Goal: Transaction & Acquisition: Purchase product/service

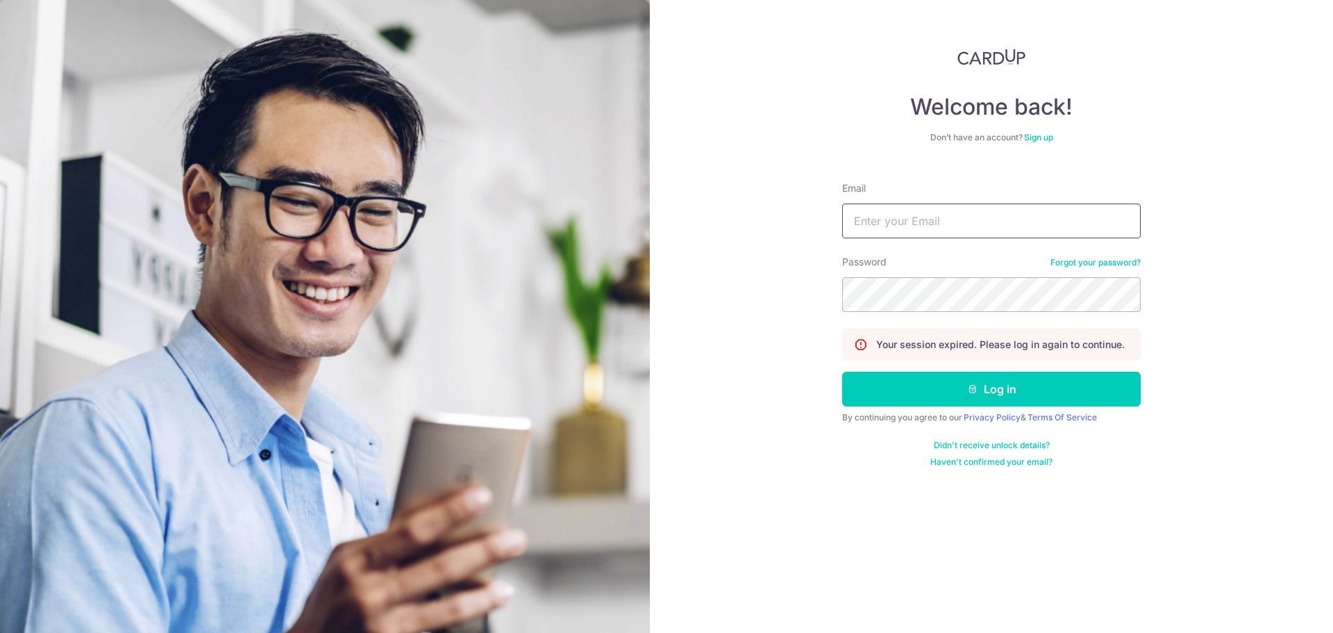
click at [951, 213] on input "Email" at bounding box center [991, 220] width 299 height 35
type input "cyph1984@gmail.com"
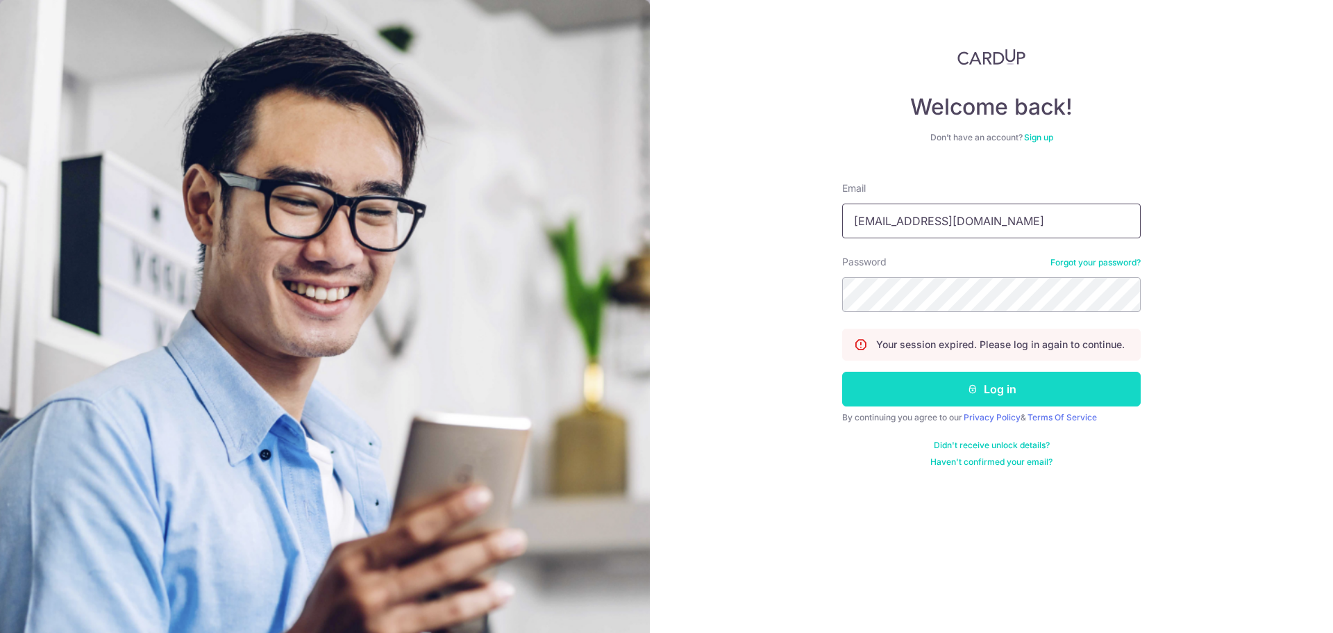
type input "eldringalistan@icloud.com"
click at [1020, 381] on button "Log in" at bounding box center [991, 388] width 299 height 35
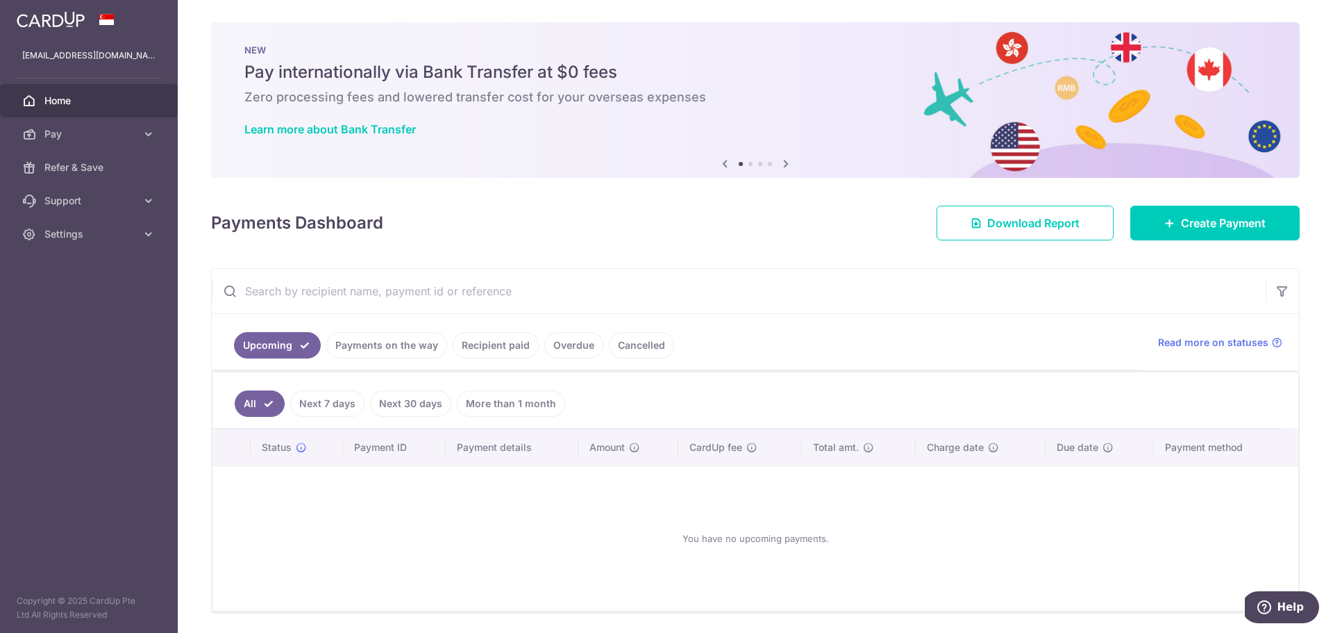
click at [484, 341] on link "Recipient paid" at bounding box center [496, 345] width 86 height 26
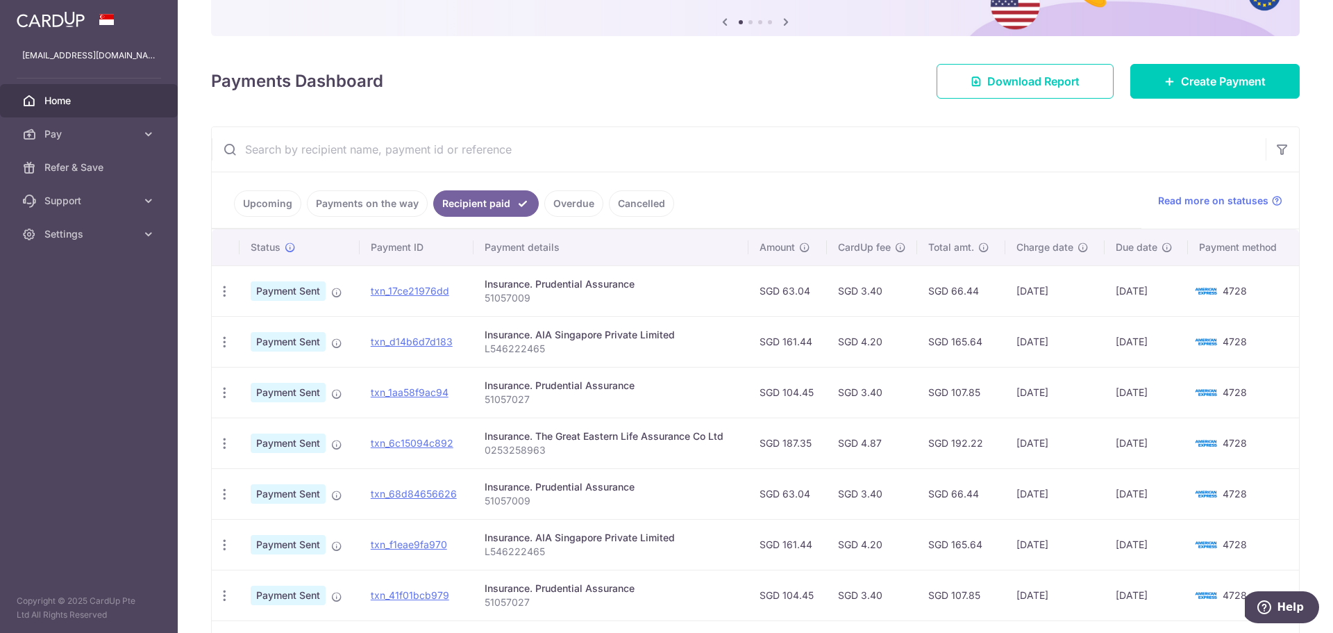
scroll to position [144, 0]
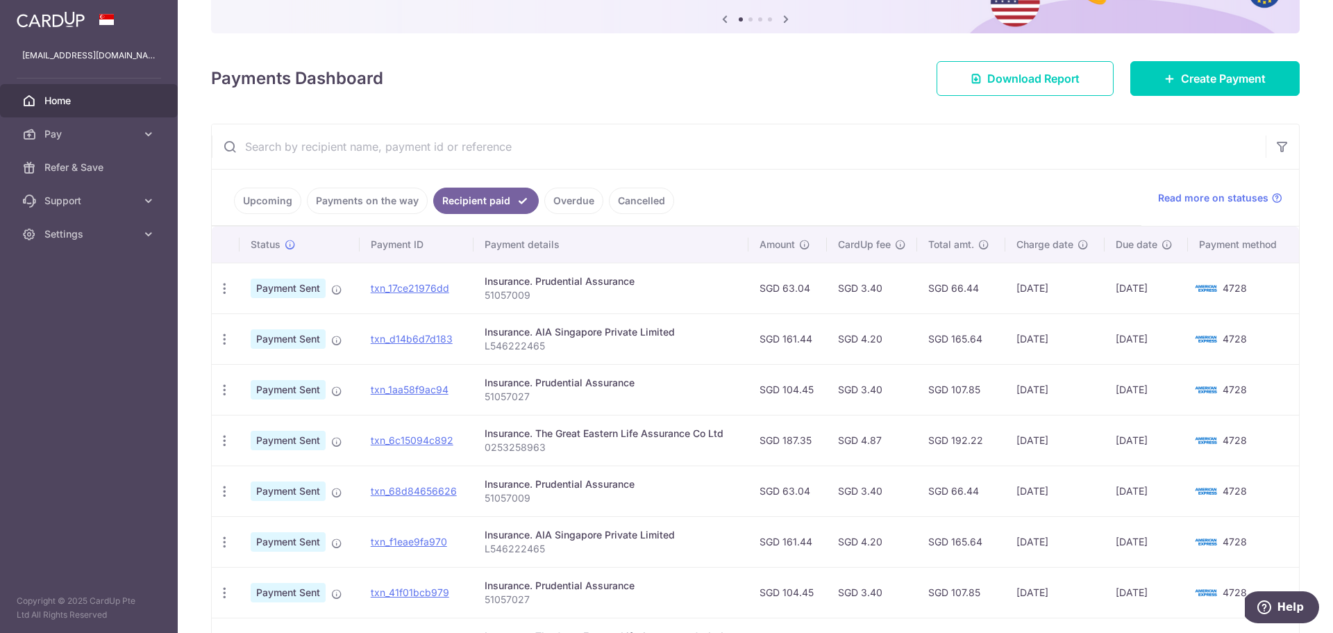
click at [53, 22] on img at bounding box center [51, 19] width 68 height 17
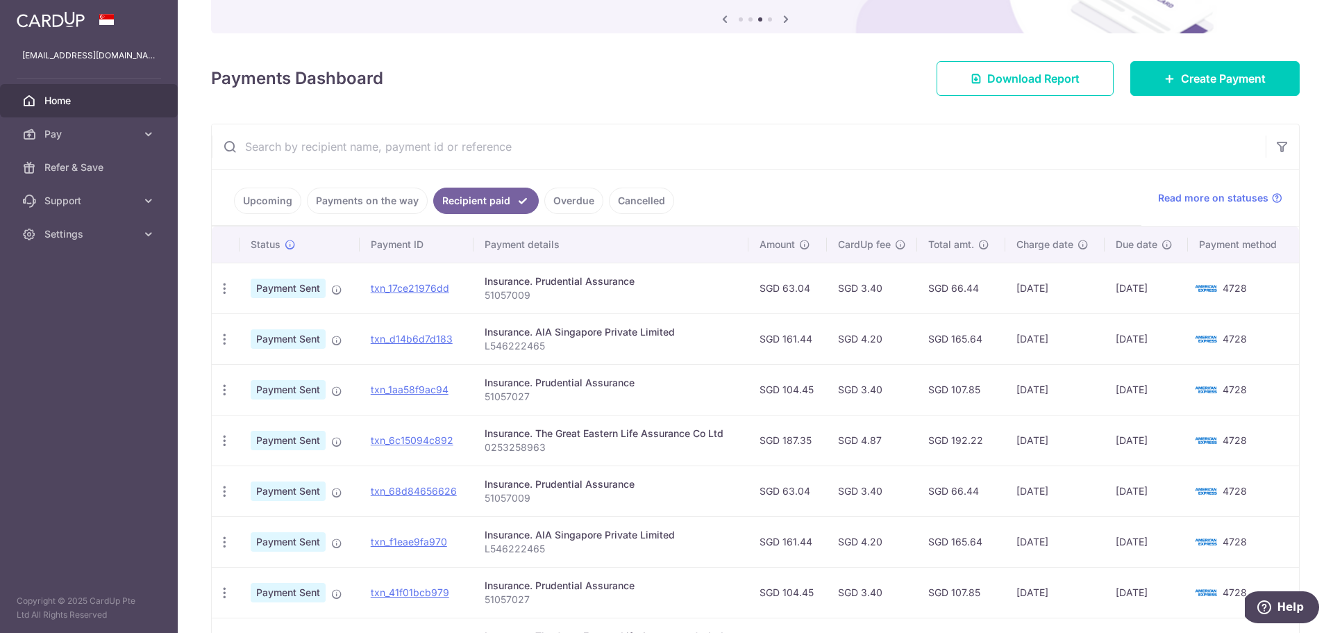
click at [1133, 437] on td "22/09/2025" at bounding box center [1146, 440] width 83 height 51
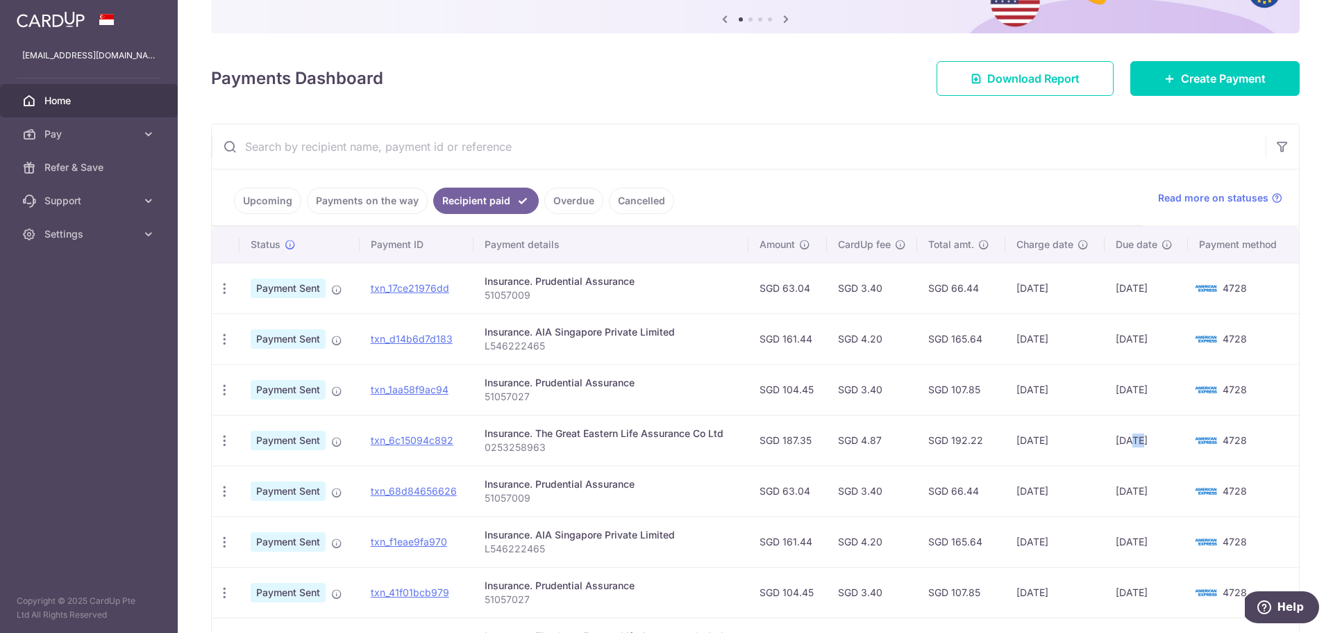
drag, startPoint x: 626, startPoint y: 432, endPoint x: 812, endPoint y: 443, distance: 187.1
click at [812, 443] on tr "PDF Receipt Payment Sent txn_6c15094c892 Insurance. The Great Eastern Life Assu…" at bounding box center [755, 440] width 1087 height 51
click at [812, 443] on td "SGD 187.35" at bounding box center [787, 440] width 78 height 51
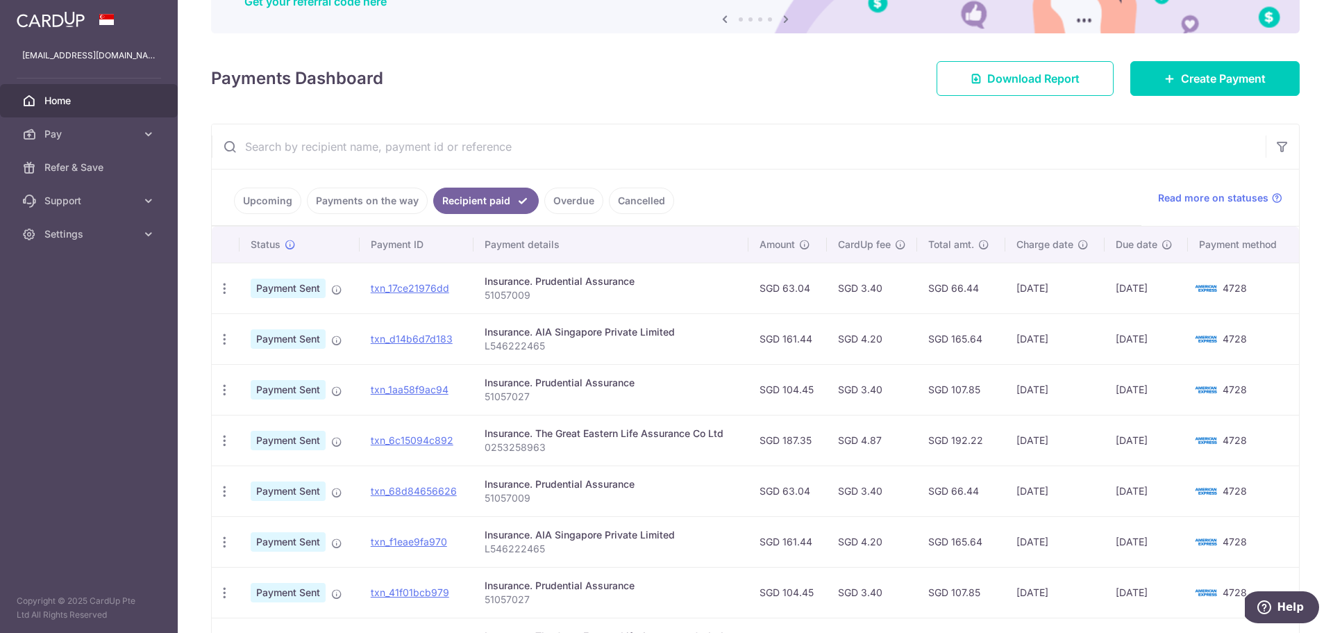
click at [515, 444] on p "0253258963" at bounding box center [611, 447] width 253 height 14
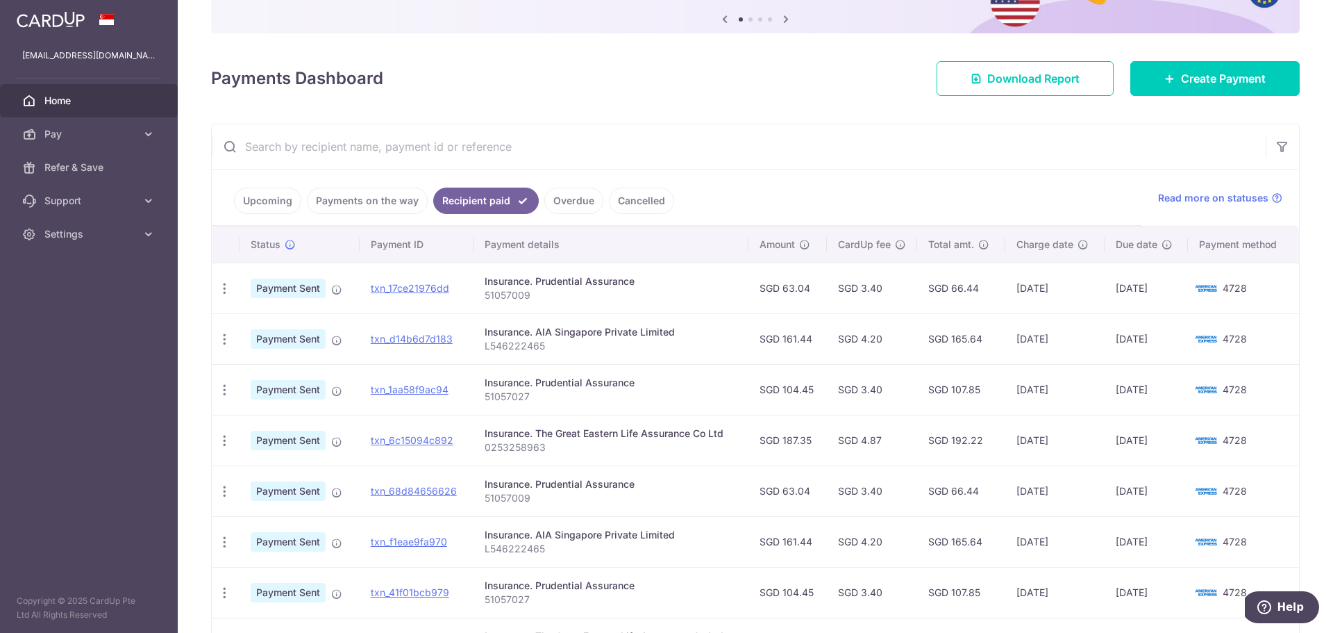
click at [518, 394] on p "51057027" at bounding box center [611, 397] width 253 height 14
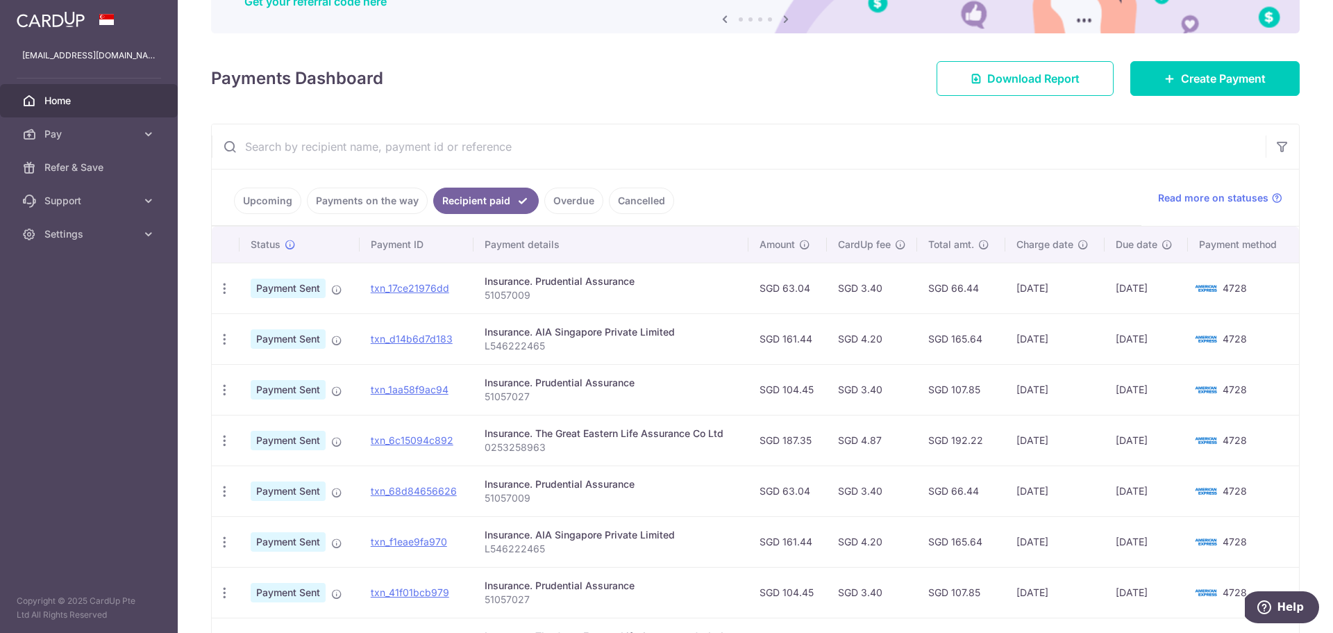
click at [517, 331] on div "Insurance. AIA Singapore Private Limited" at bounding box center [611, 332] width 253 height 14
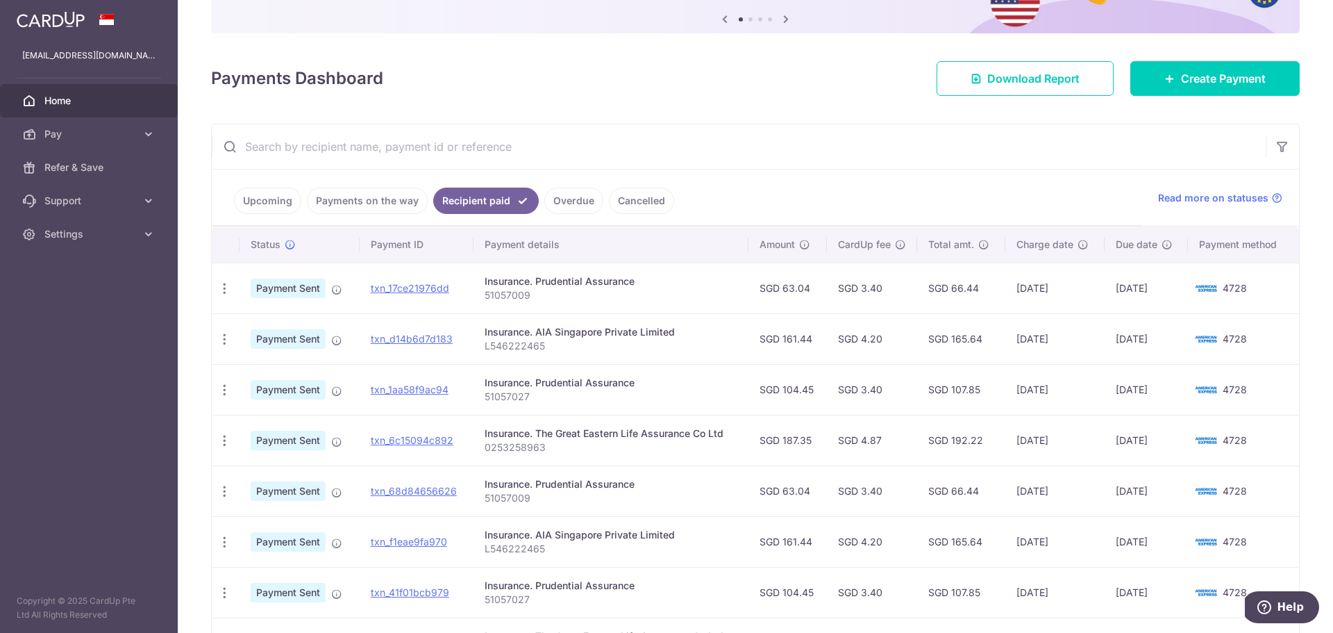
click at [533, 346] on p "L546222465" at bounding box center [611, 346] width 253 height 14
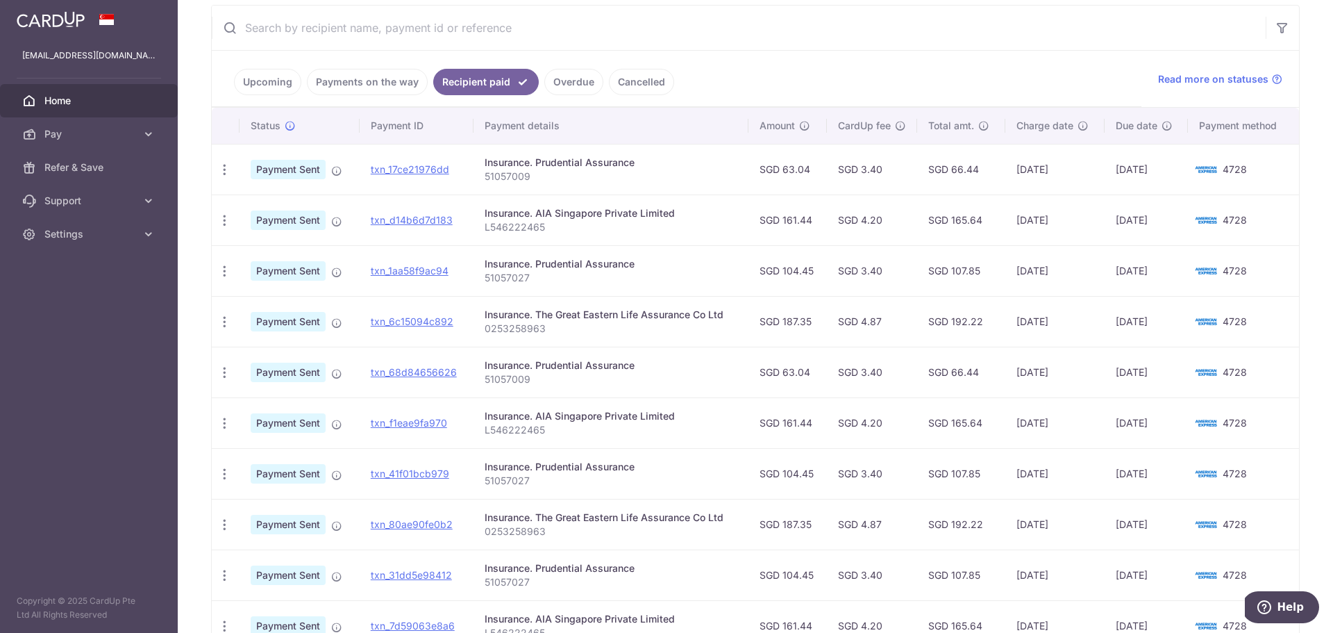
scroll to position [265, 0]
click at [279, 74] on link "Upcoming" at bounding box center [267, 80] width 67 height 26
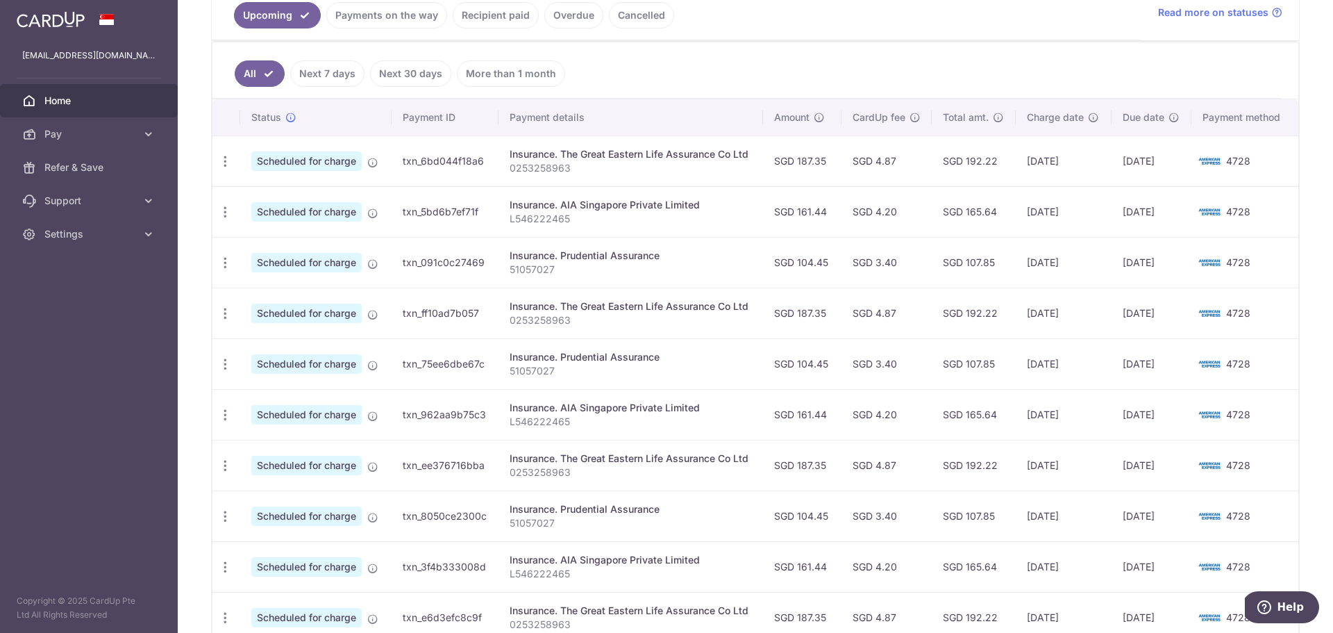
scroll to position [375, 0]
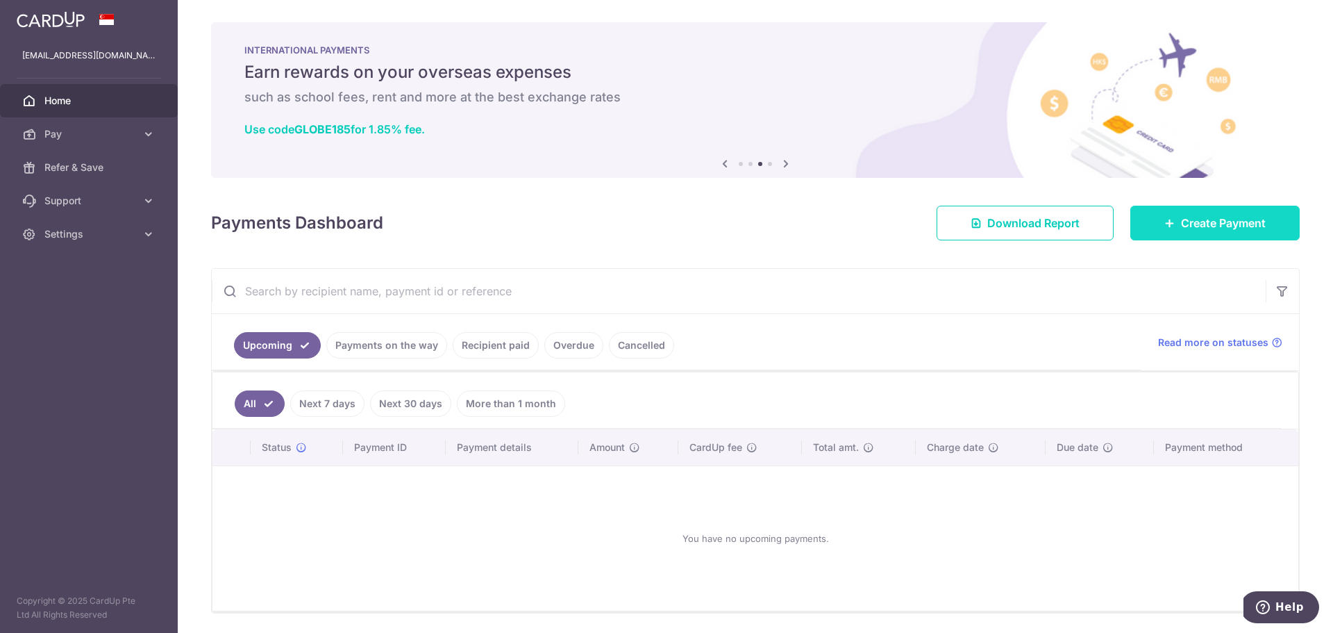
click at [1235, 212] on link "Create Payment" at bounding box center [1214, 223] width 169 height 35
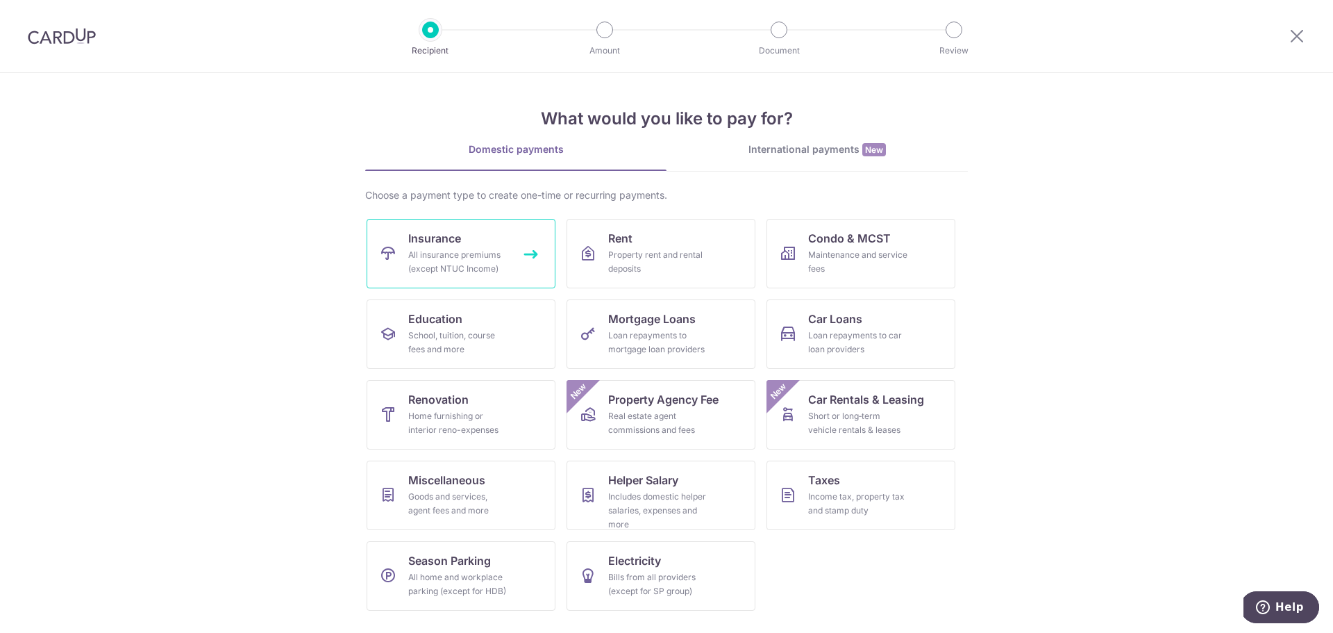
click at [477, 244] on link "Insurance All insurance premiums (except NTUC Income)" at bounding box center [461, 253] width 189 height 69
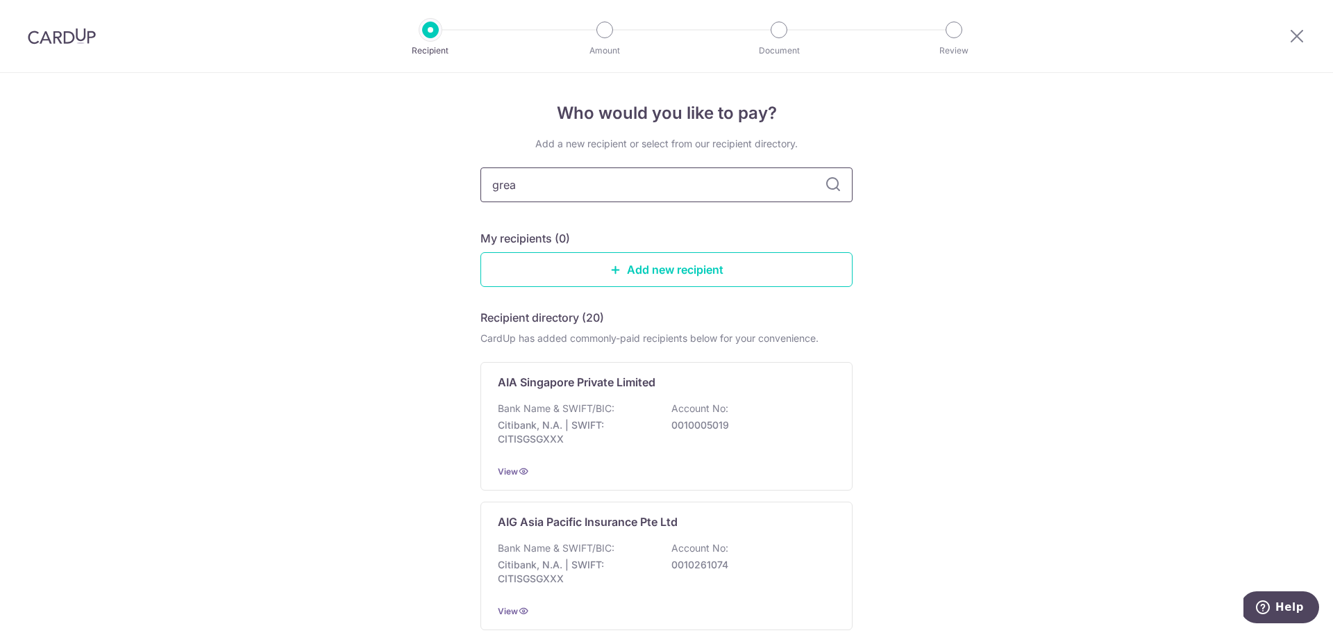
type input "great"
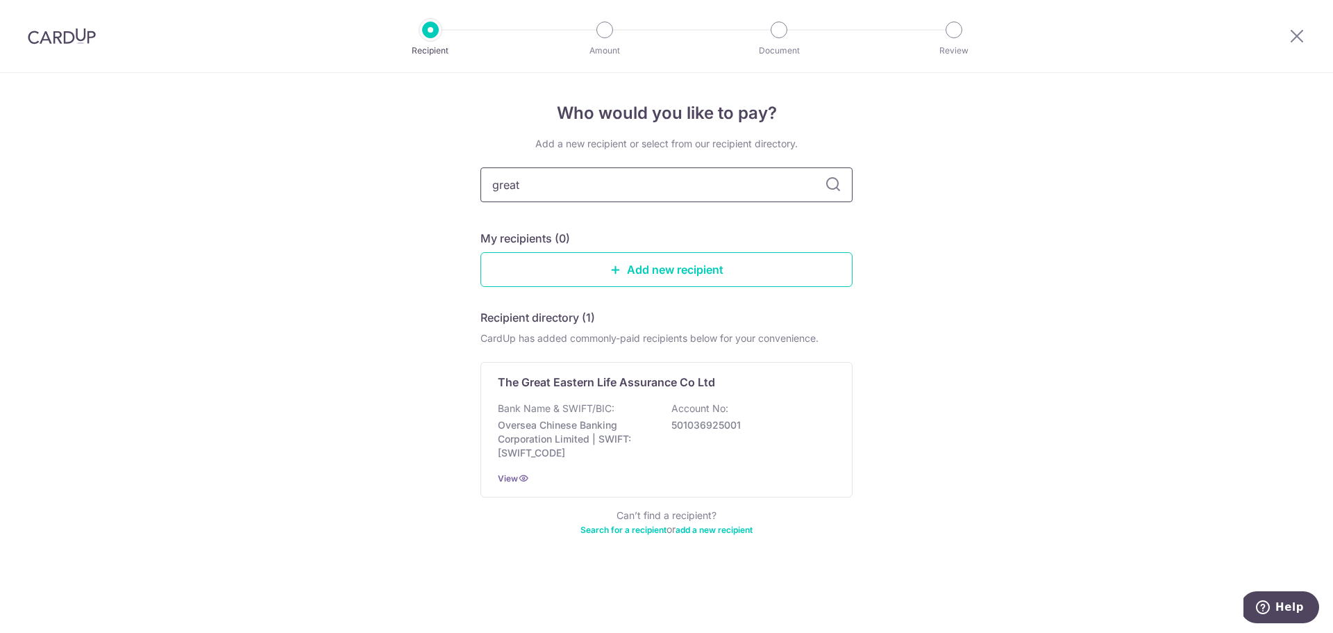
type input "great"
click at [660, 460] on div "Bank Name & SWIFT/BIC: Oversea Chinese Banking Corporation Limited | SWIFT: OCB…" at bounding box center [666, 430] width 337 height 58
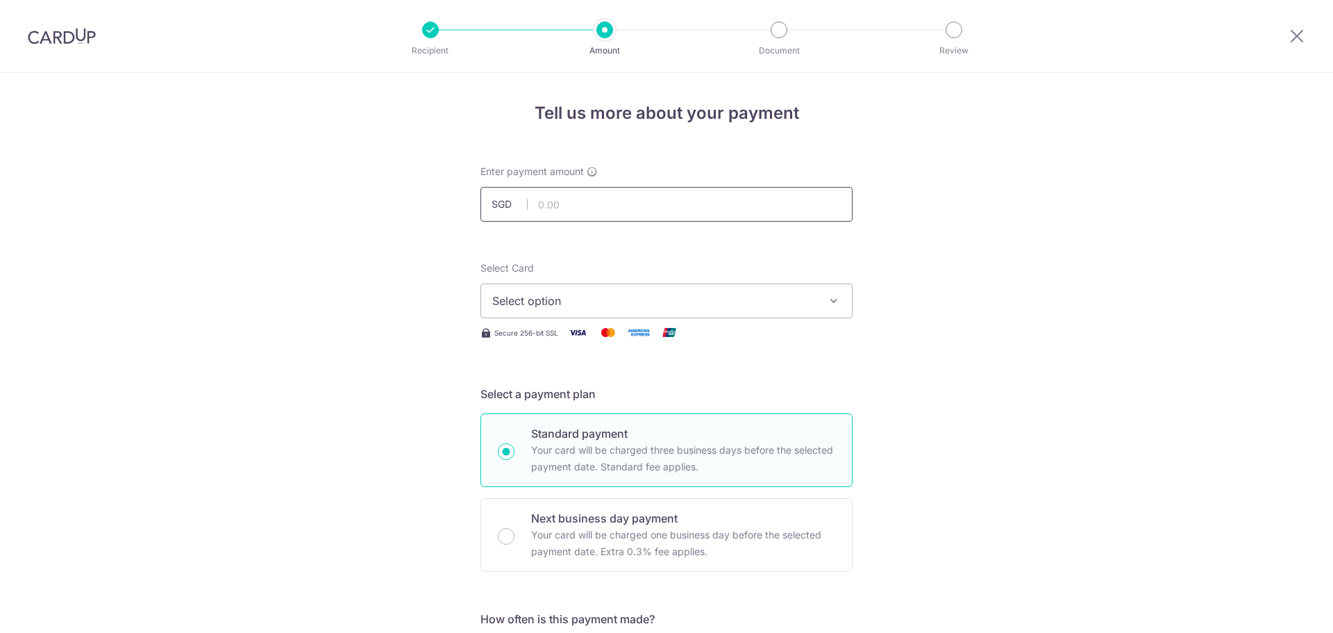
click at [625, 206] on input "text" at bounding box center [666, 204] width 372 height 35
type input "187.35"
click at [660, 303] on span "Select option" at bounding box center [654, 300] width 324 height 17
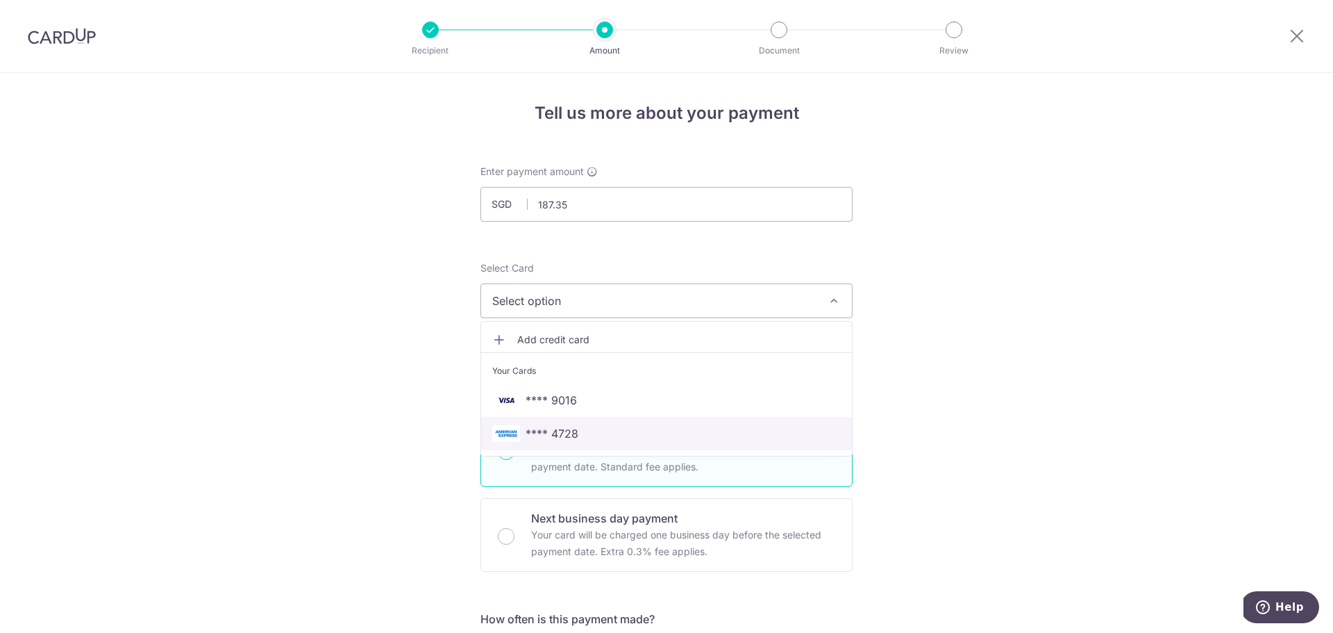
click at [612, 441] on span "**** 4728" at bounding box center [666, 433] width 349 height 17
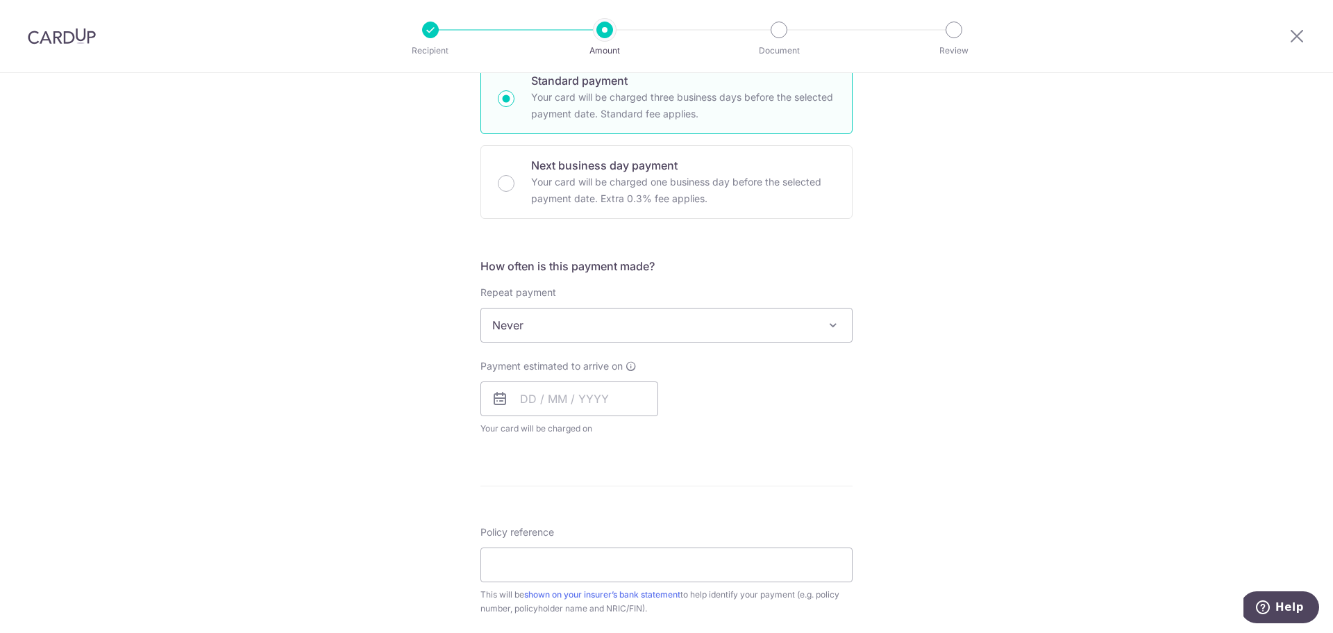
scroll to position [410, 0]
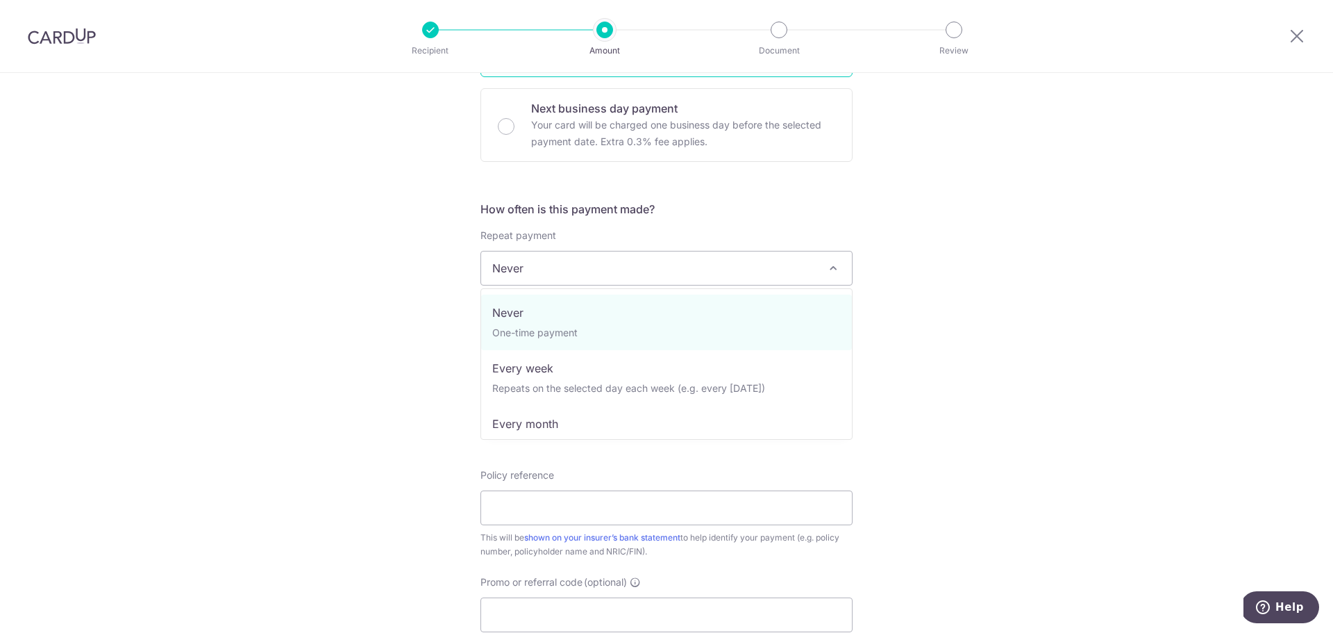
click at [585, 273] on span "Never" at bounding box center [666, 267] width 371 height 33
click at [648, 435] on span "Never One-time payment Every week Repeats on the selected day each week (e.g. e…" at bounding box center [666, 363] width 372 height 151
select select "3"
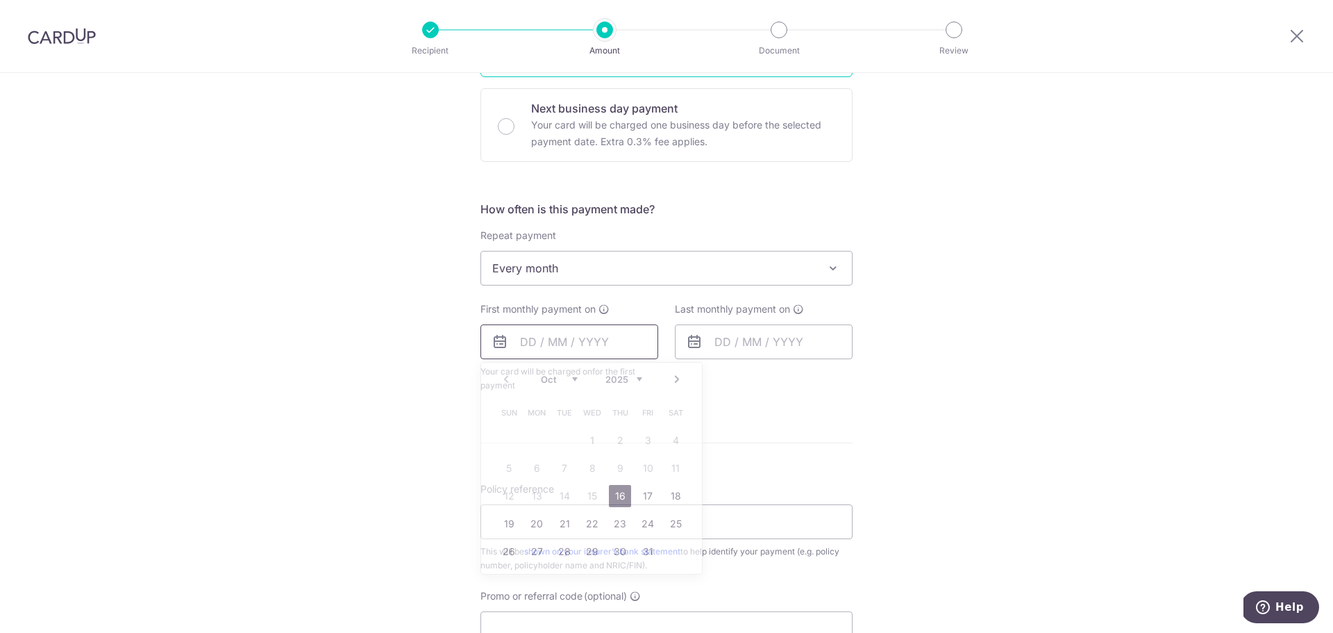
click at [520, 343] on input "text" at bounding box center [569, 341] width 178 height 35
click at [592, 525] on link "22" at bounding box center [592, 523] width 22 height 22
type input "22/10/2025"
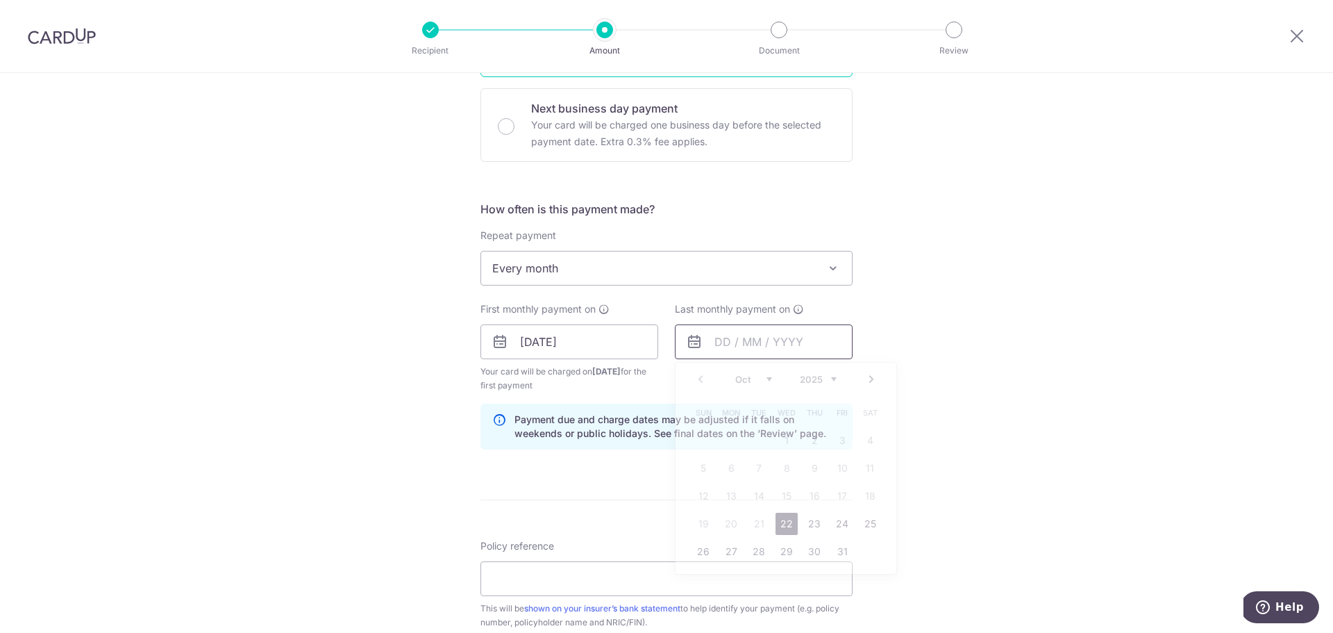
click at [760, 355] on input "text" at bounding box center [764, 341] width 178 height 35
type input "1"
type input "22/10/2027"
click at [1028, 404] on div "Tell us more about your payment Enter payment amount SGD 187.35 187.35 Select C…" at bounding box center [666, 326] width 1333 height 1327
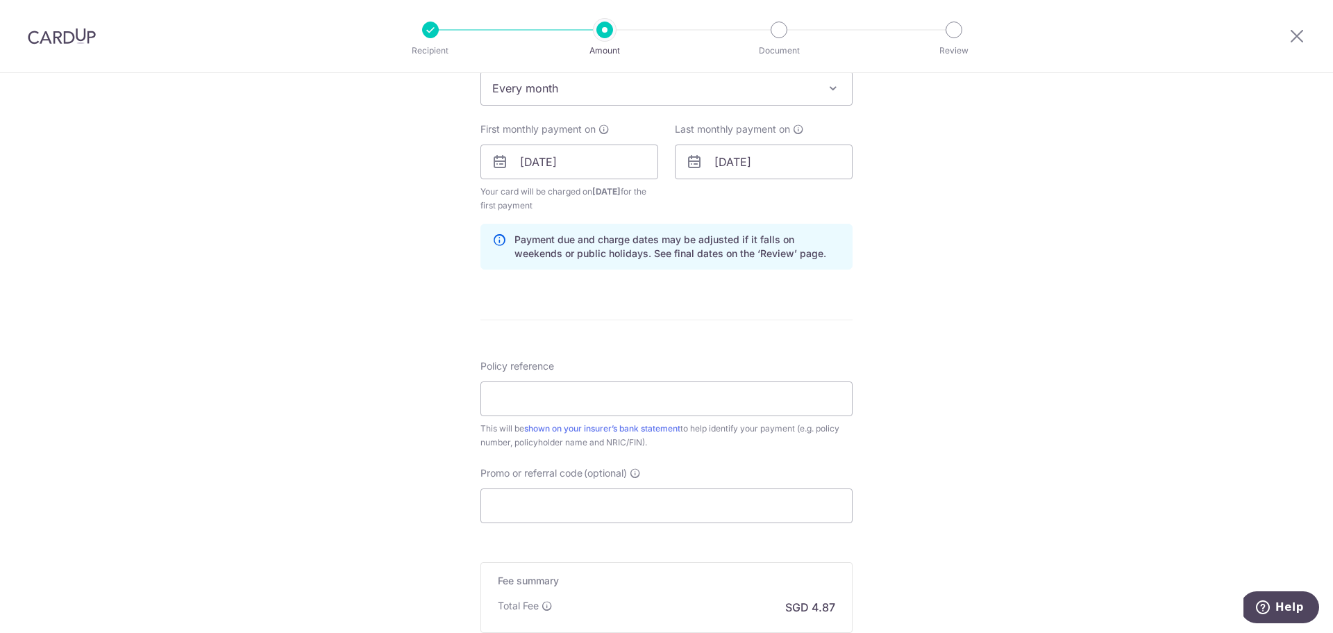
scroll to position [591, 0]
click at [655, 385] on input "Policy reference" at bounding box center [666, 397] width 372 height 35
paste input "0253258963"
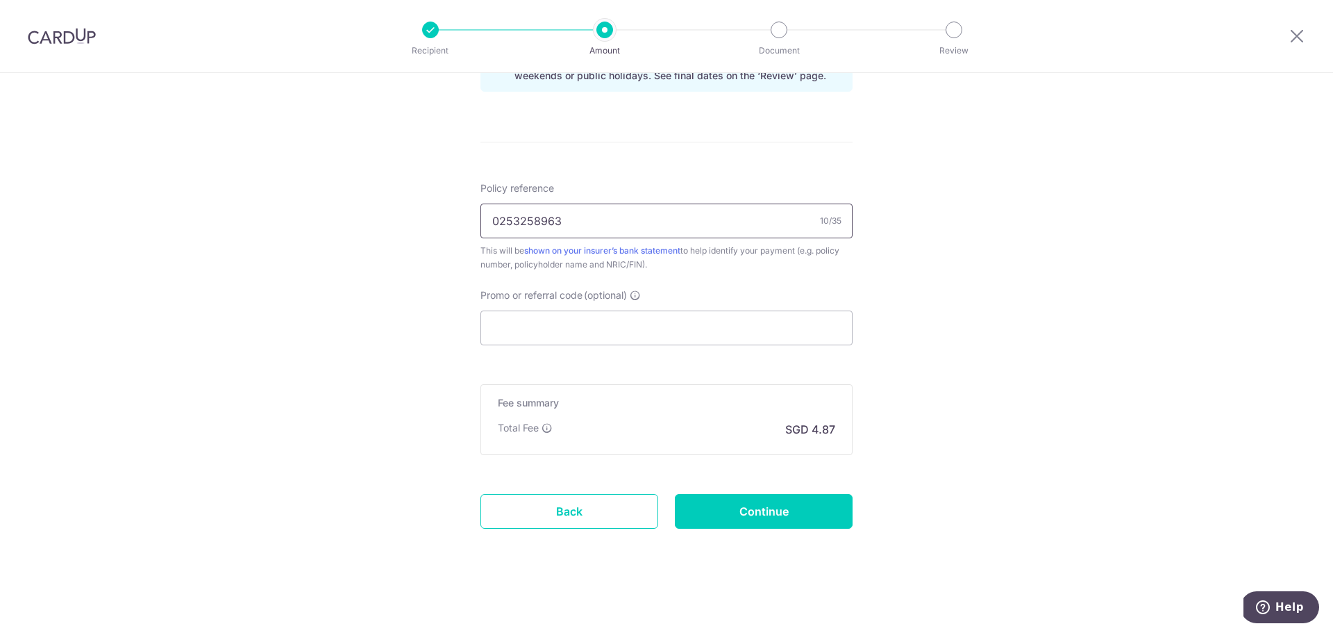
type input "0253258963"
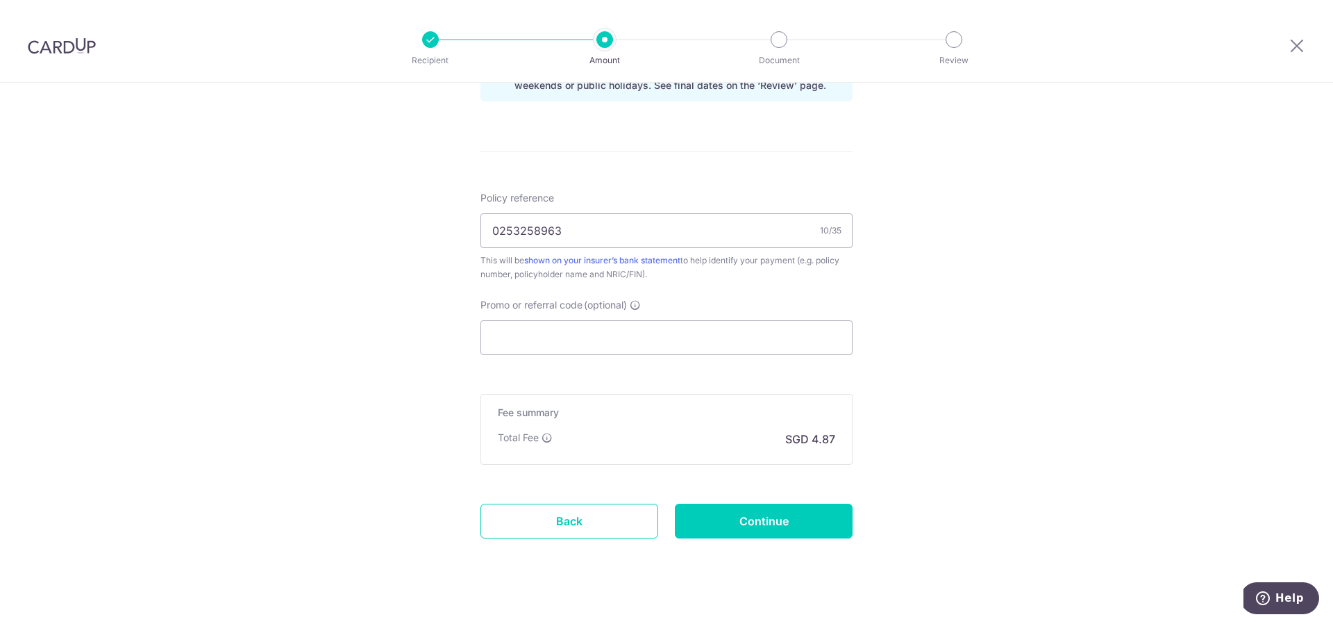
scroll to position [767, 0]
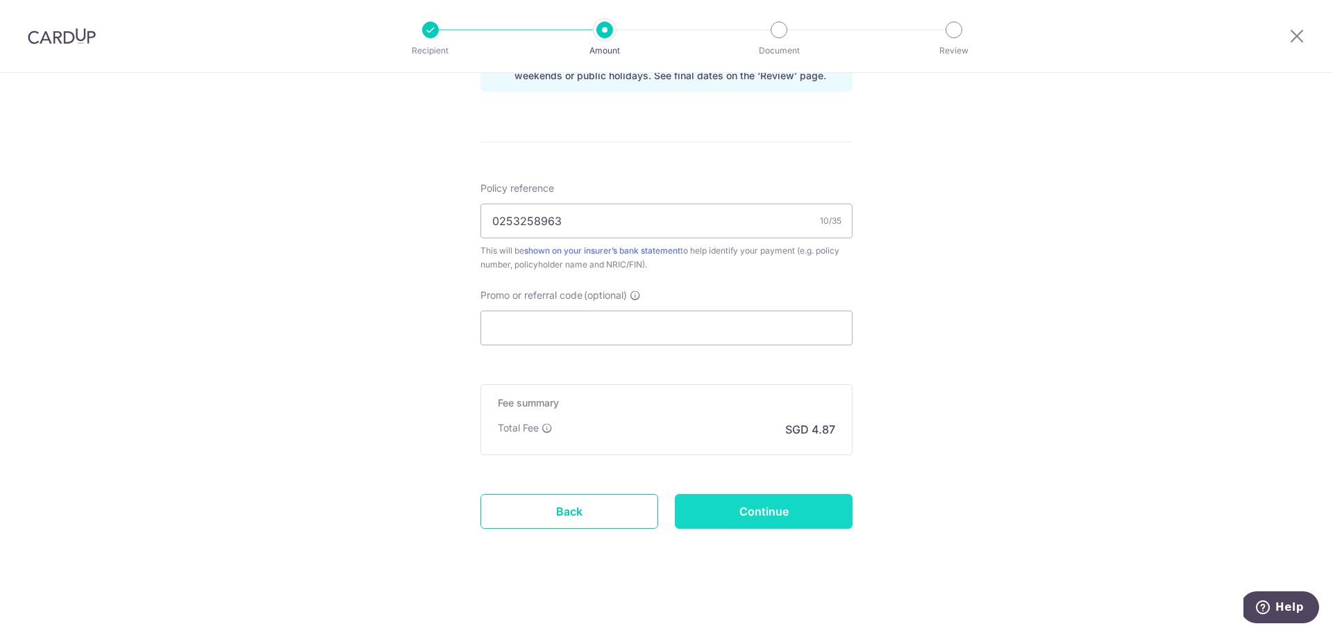
click at [760, 517] on input "Continue" at bounding box center [764, 511] width 178 height 35
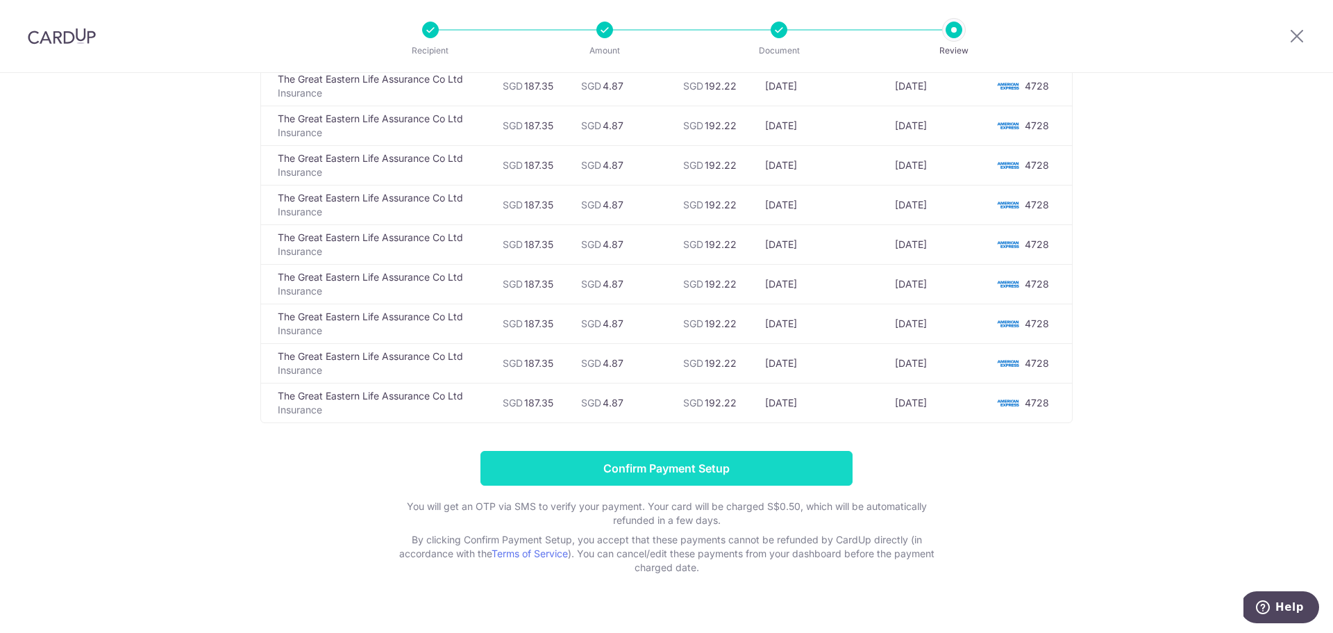
scroll to position [806, 0]
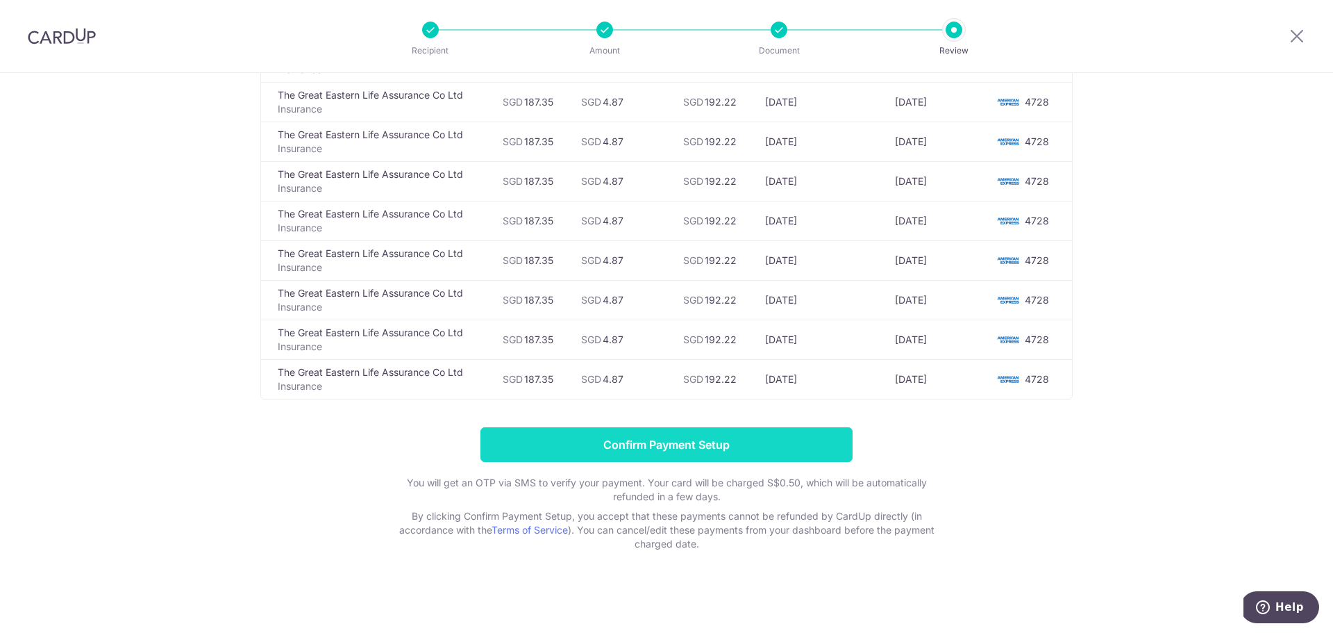
click at [699, 441] on input "Confirm Payment Setup" at bounding box center [666, 444] width 372 height 35
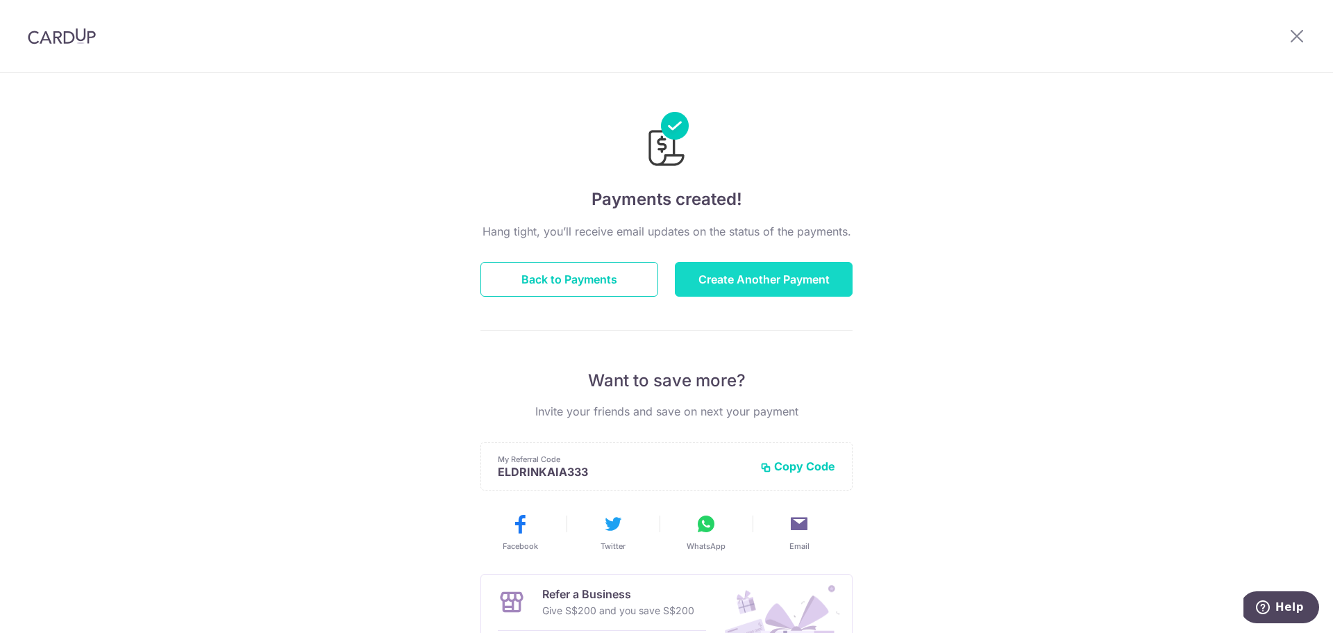
click at [810, 276] on button "Create Another Payment" at bounding box center [764, 279] width 178 height 35
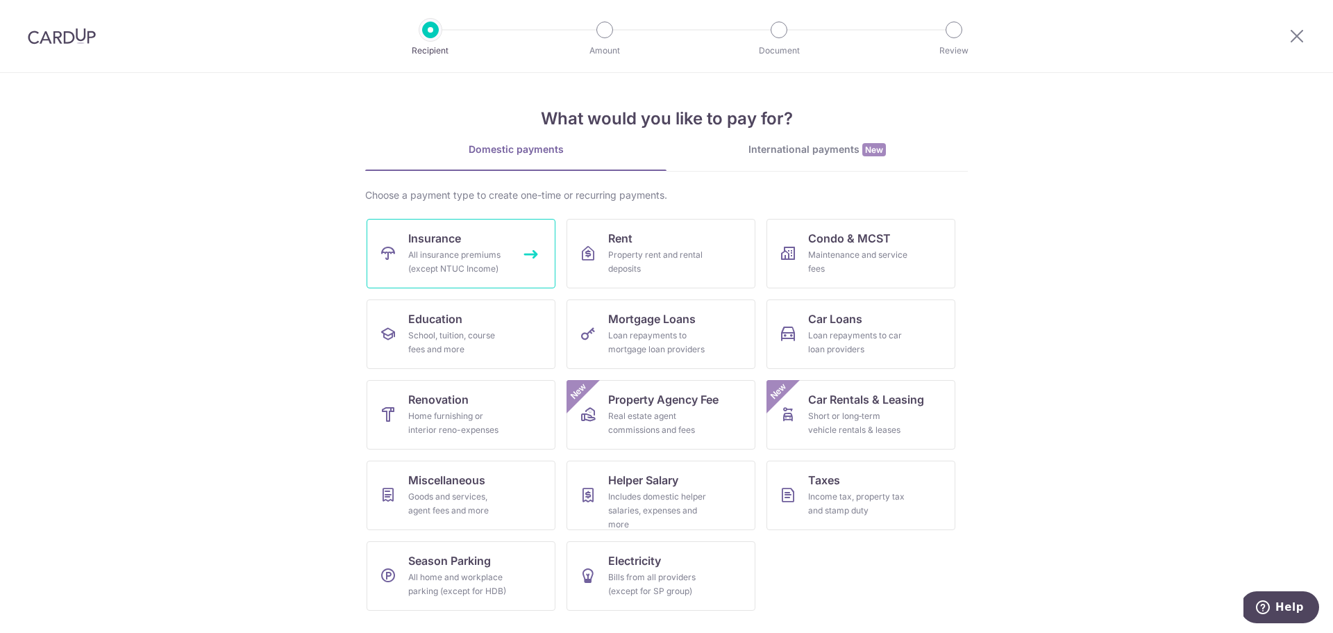
click at [449, 246] on span "Insurance" at bounding box center [434, 238] width 53 height 17
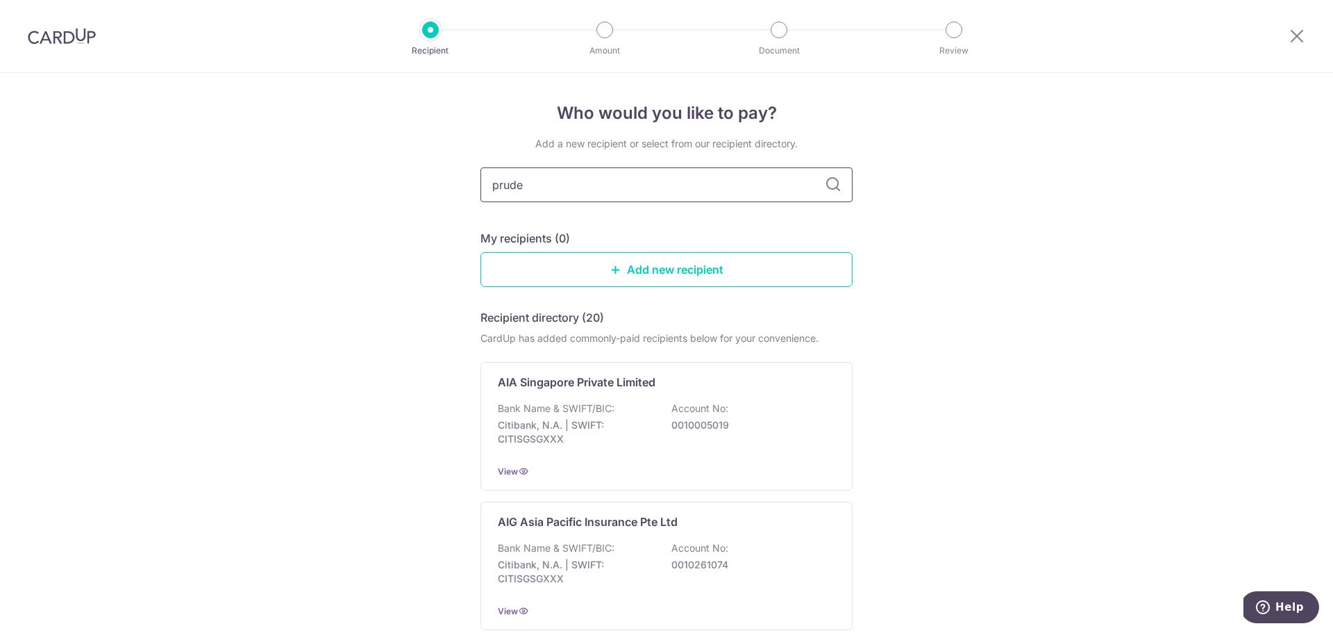
type input "pruden"
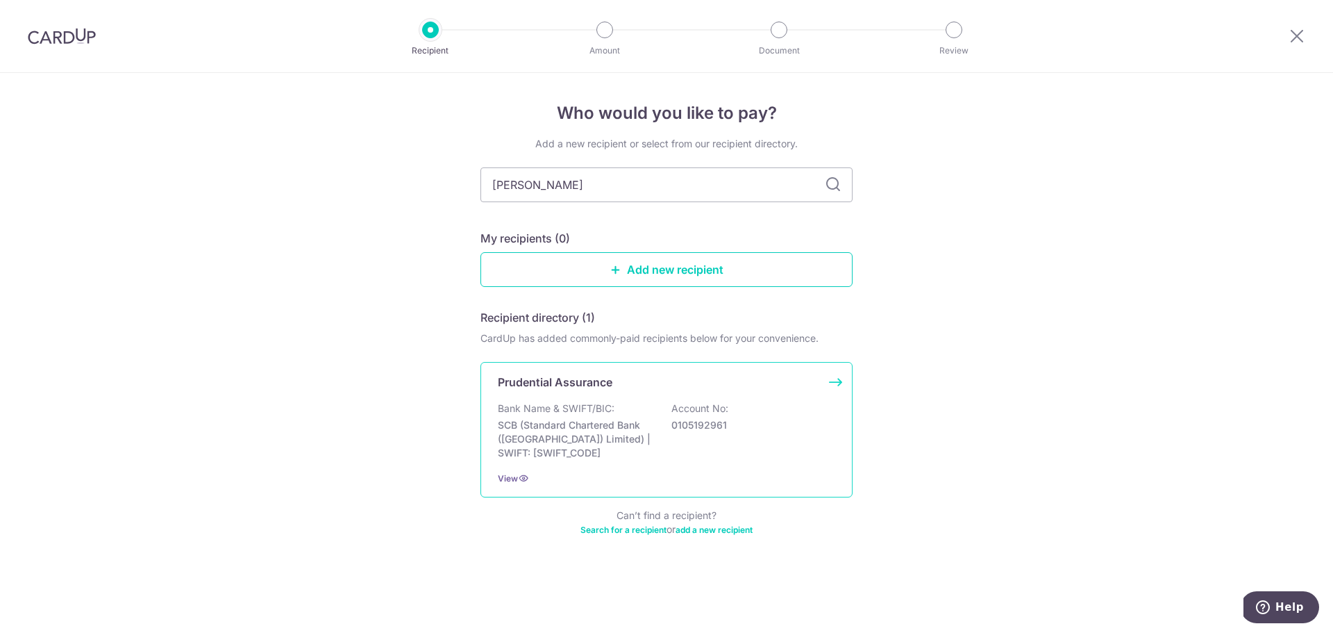
click at [703, 444] on div "Bank Name & SWIFT/BIC: SCB (Standard Chartered Bank (Singapore) Limited) | SWIF…" at bounding box center [666, 430] width 337 height 58
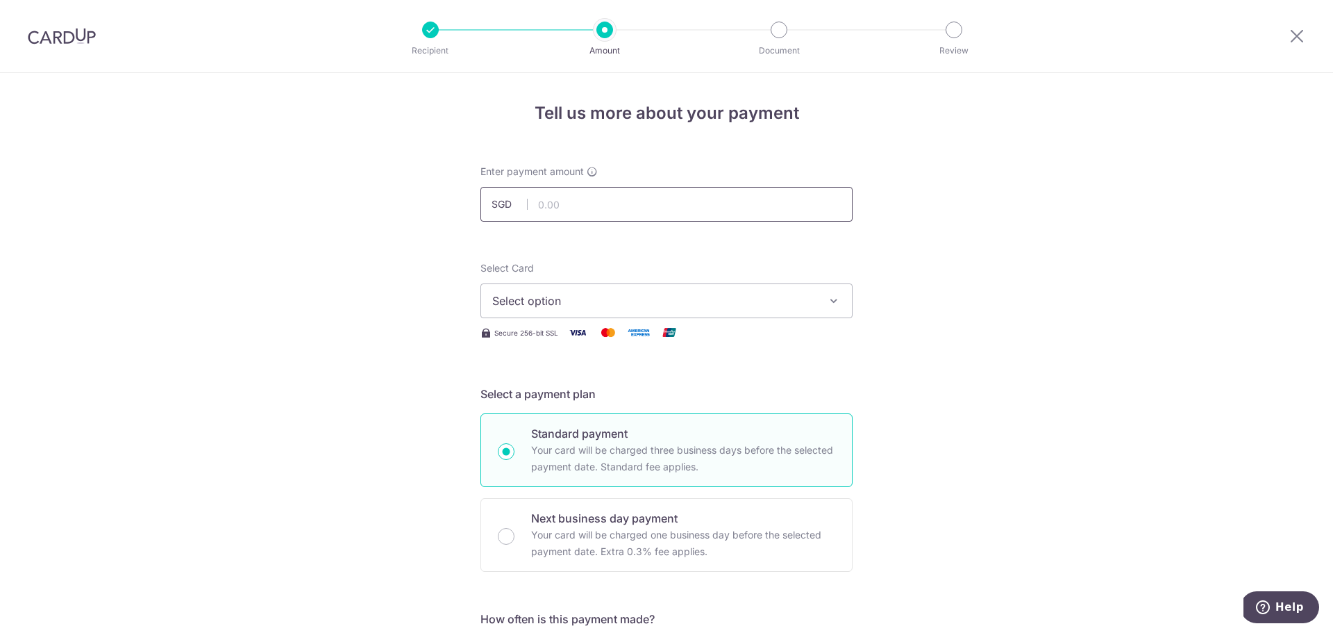
click at [671, 213] on input "text" at bounding box center [666, 204] width 372 height 35
type input "104.45"
click at [671, 289] on button "Select option" at bounding box center [666, 300] width 372 height 35
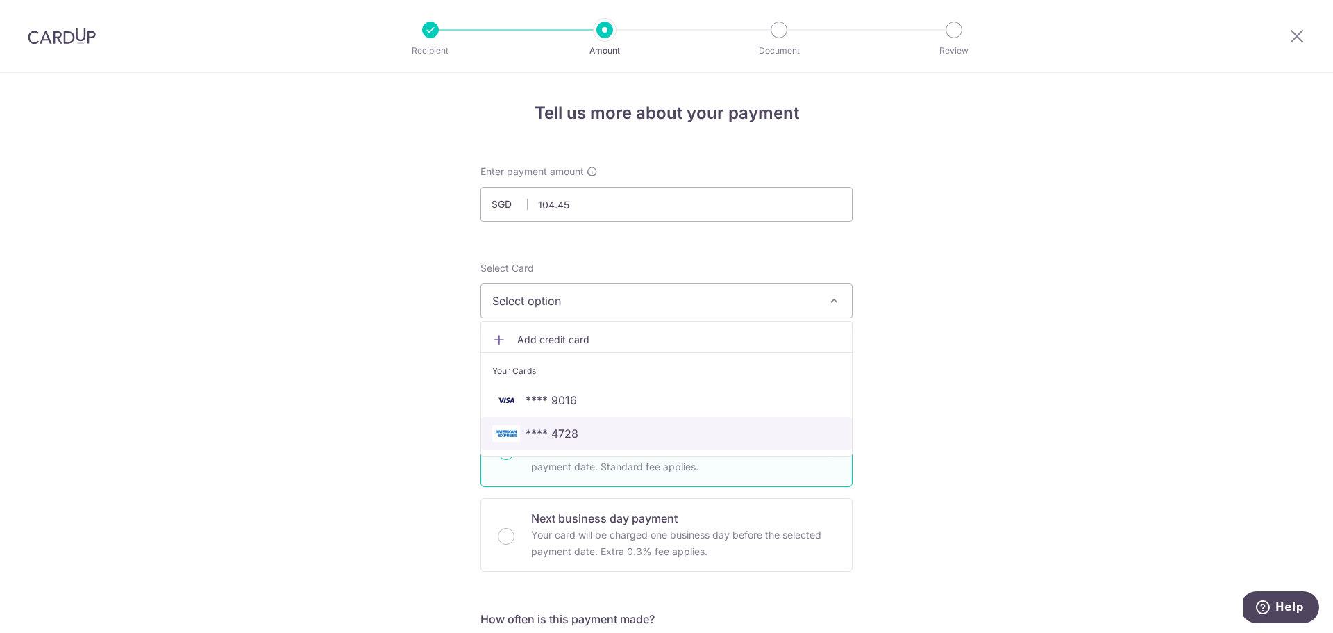
click at [659, 444] on link "**** 4728" at bounding box center [666, 433] width 371 height 33
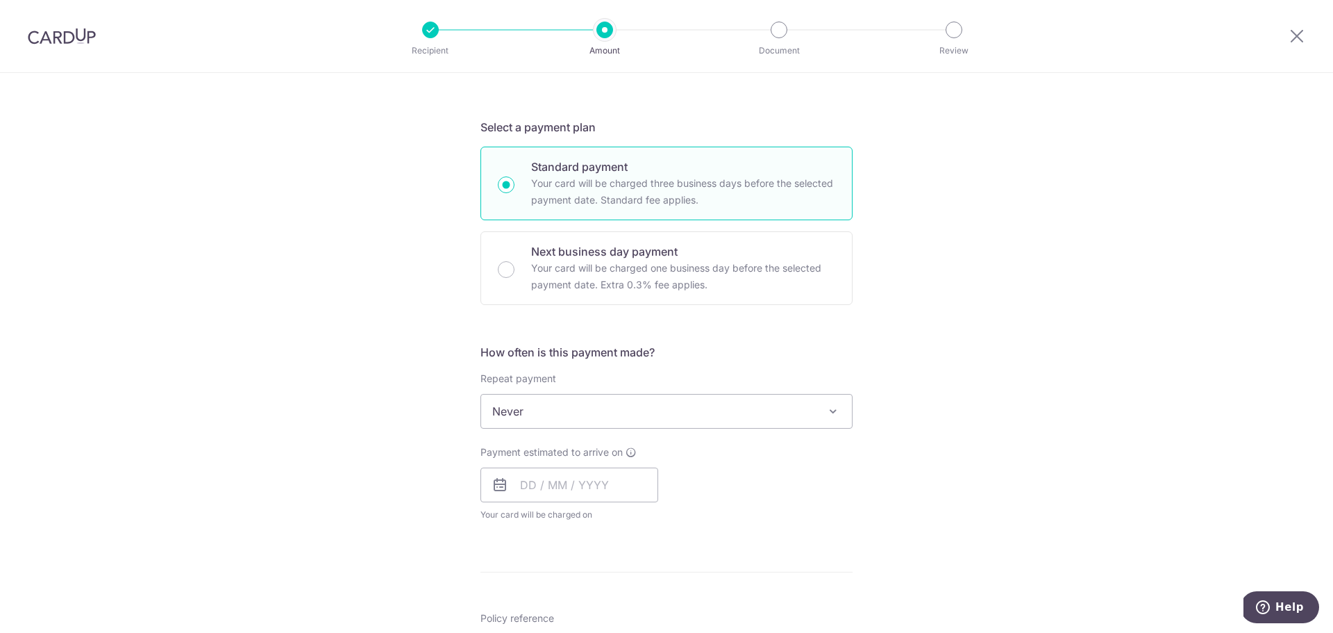
scroll to position [271, 0]
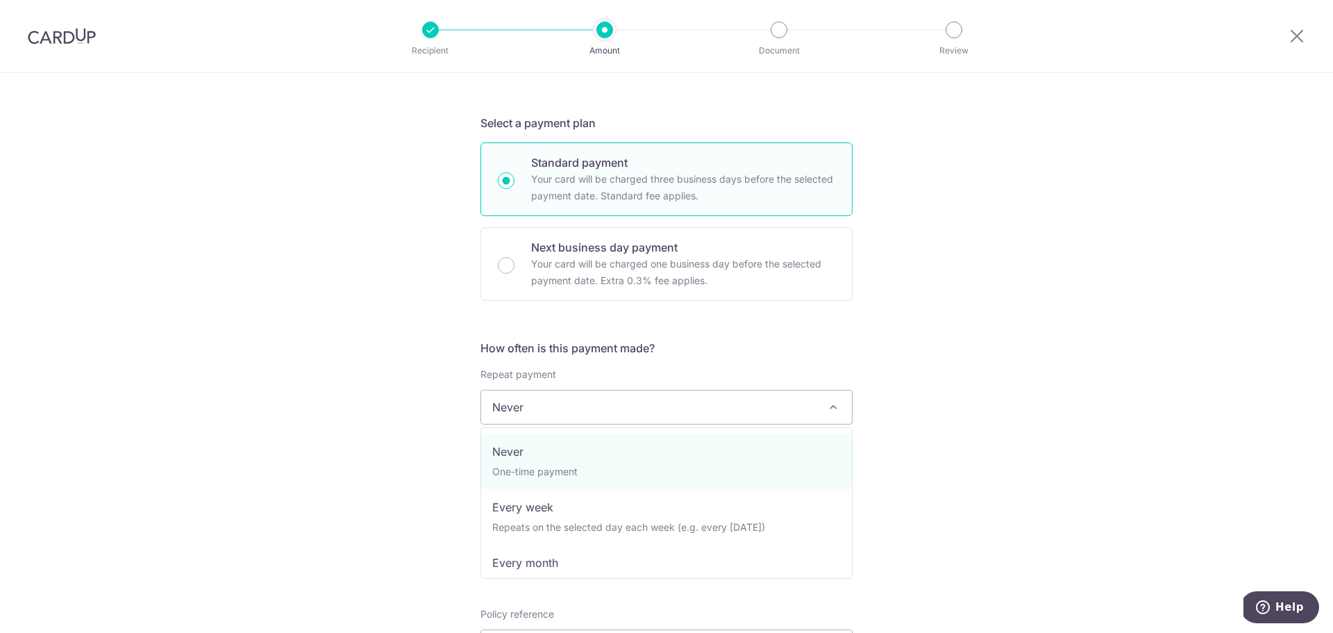
click at [644, 401] on span "Never" at bounding box center [666, 406] width 371 height 33
select select "3"
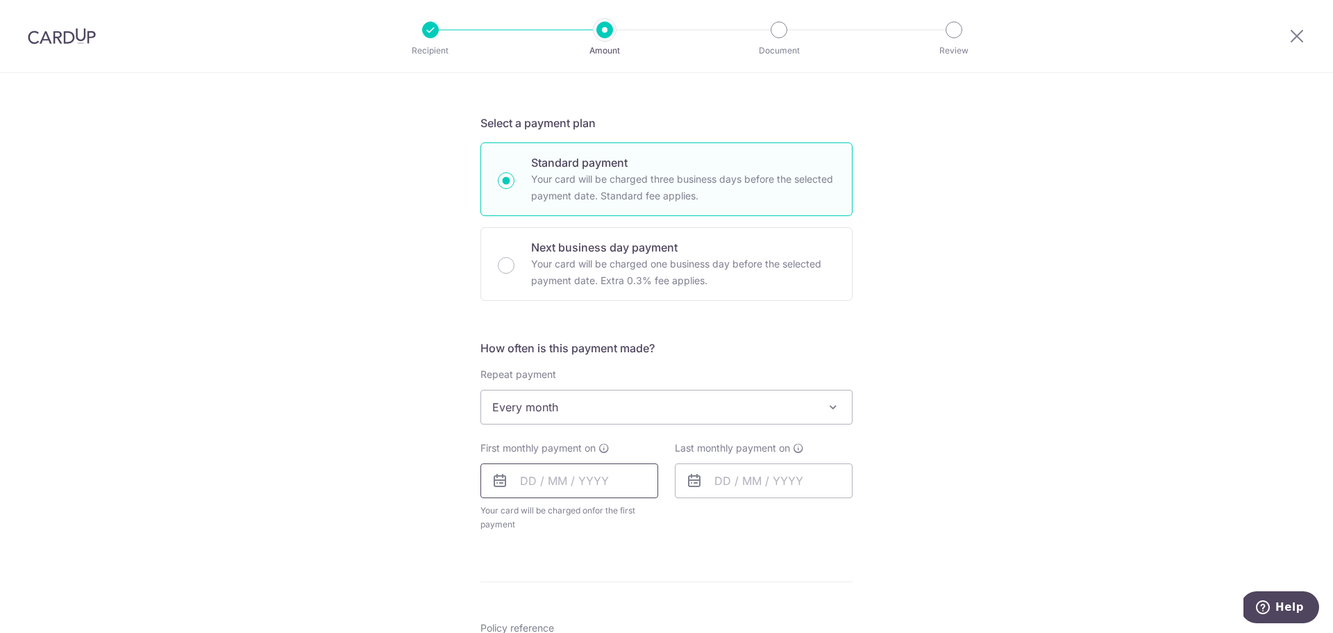
click at [528, 481] on input "text" at bounding box center [569, 480] width 178 height 35
type input "01/11/2025"
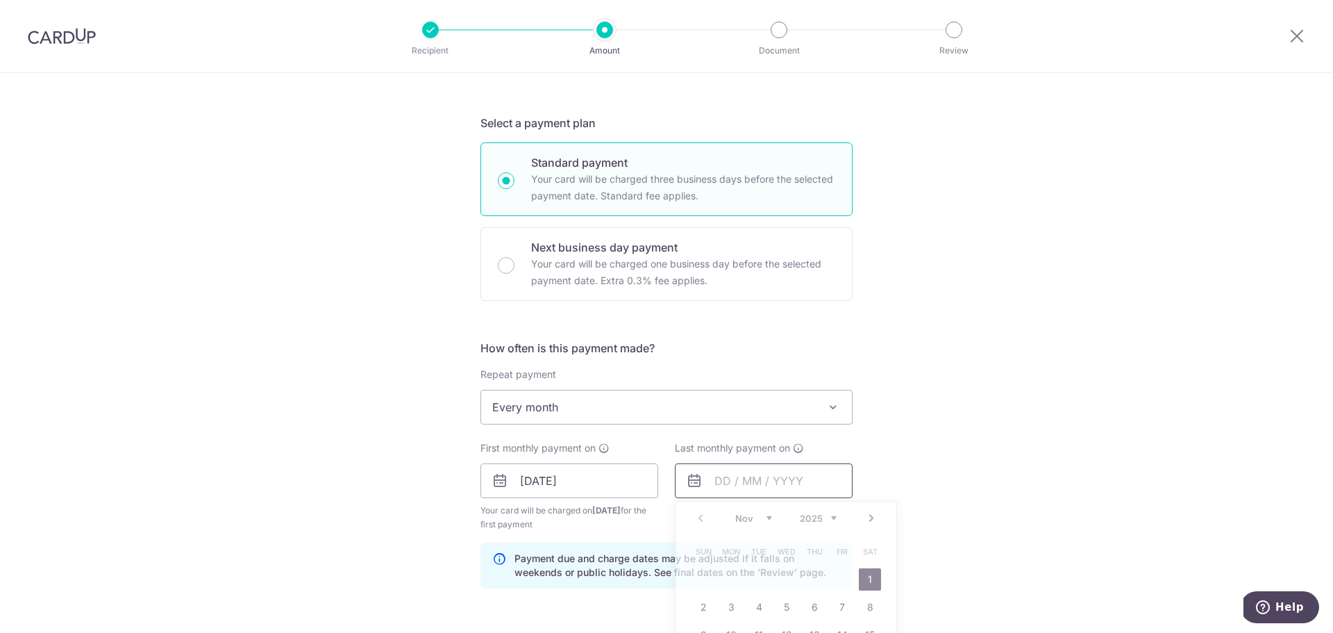
click at [715, 474] on input "text" at bounding box center [764, 480] width 178 height 35
type input "[DATE]"
click at [1080, 437] on div "Tell us more about your payment Enter payment amount SGD 104.45 104.45 Select C…" at bounding box center [666, 494] width 1333 height 1384
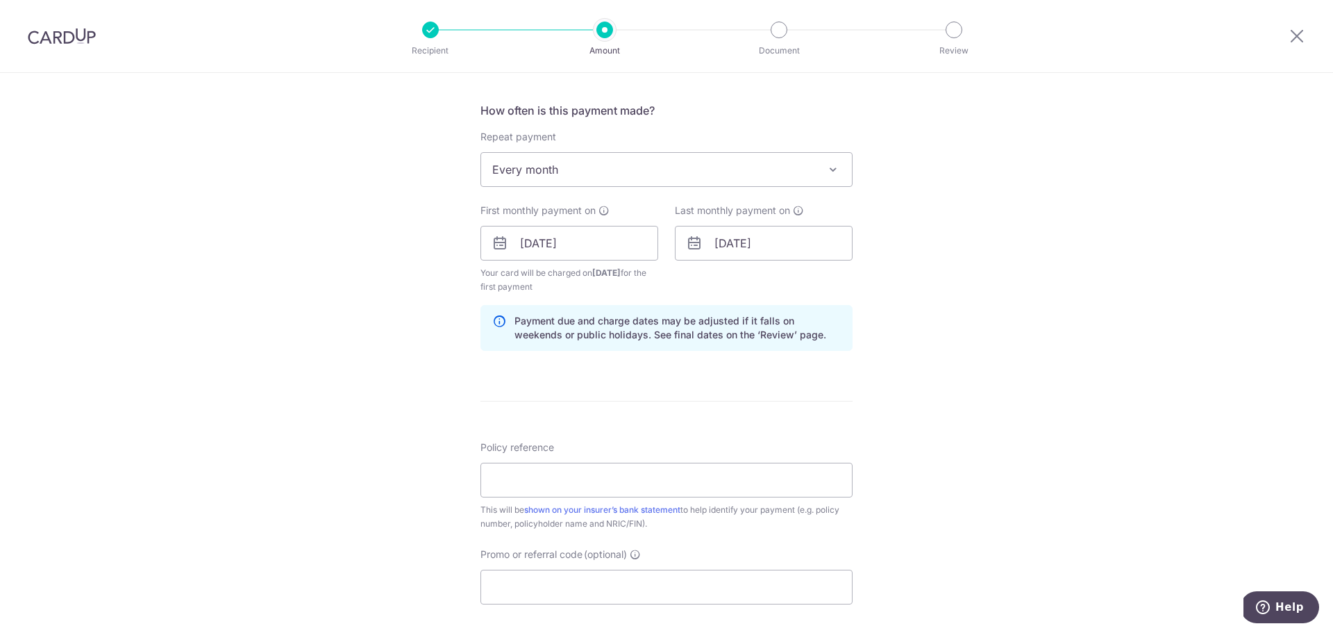
scroll to position [521, 0]
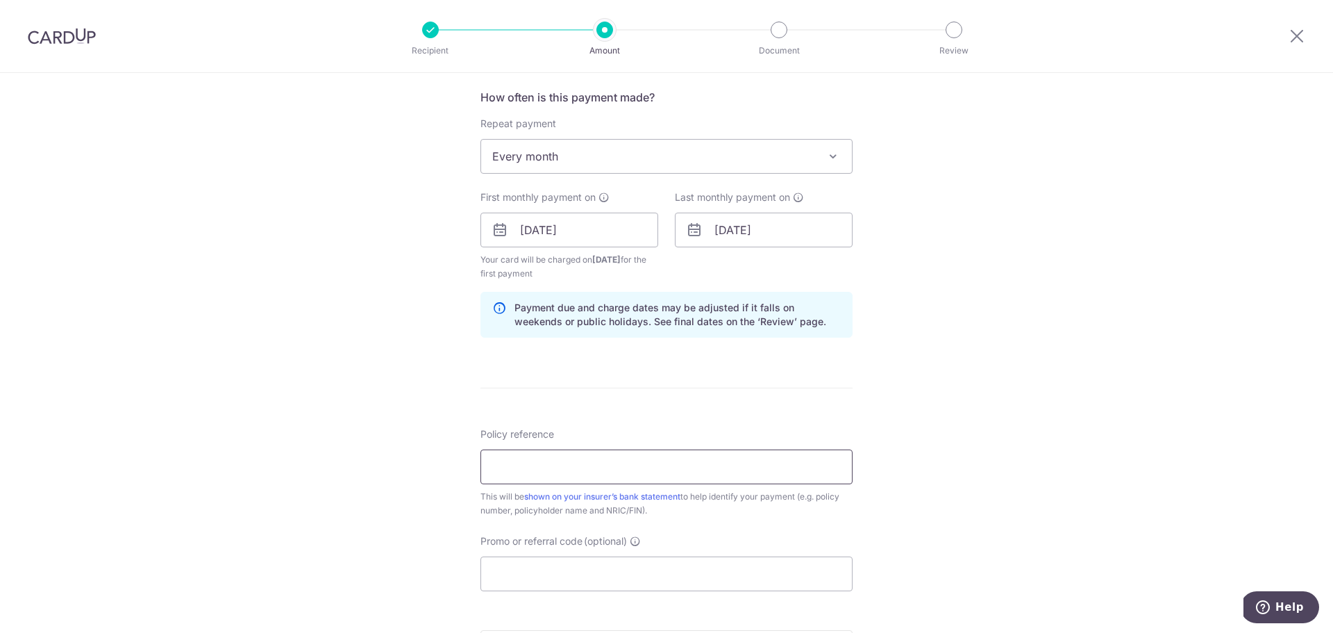
click at [618, 472] on input "Policy reference" at bounding box center [666, 466] width 372 height 35
paste input "51057027"
type input "51057027"
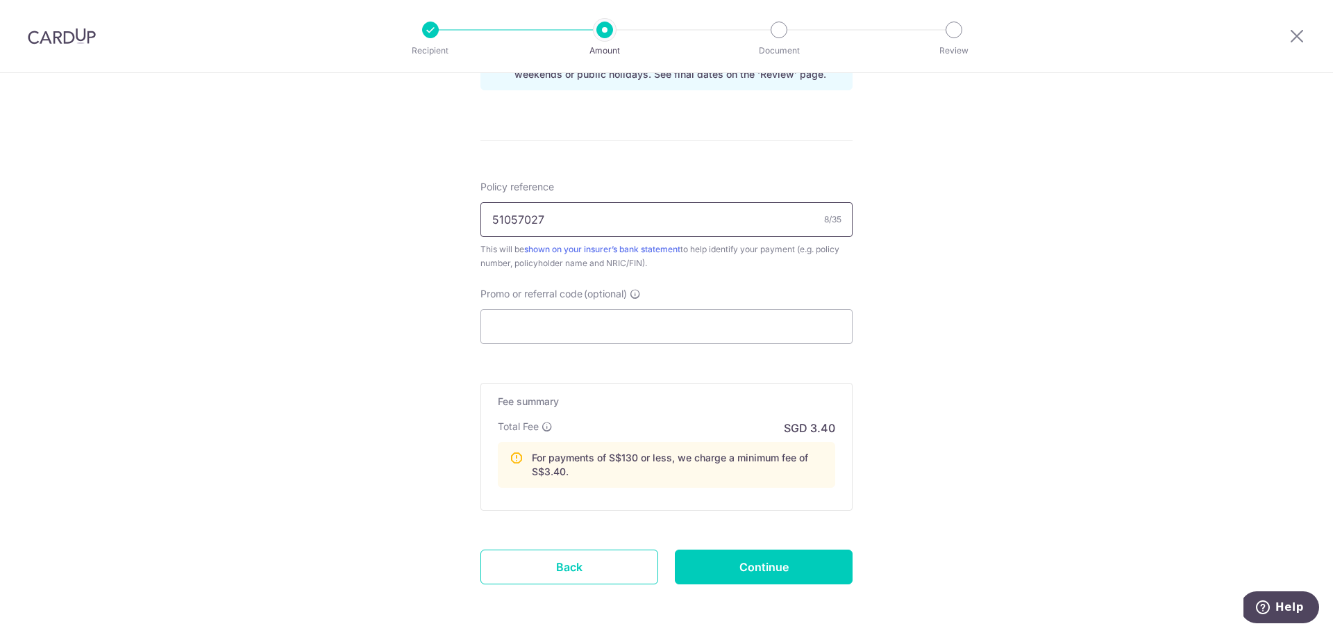
scroll to position [784, 0]
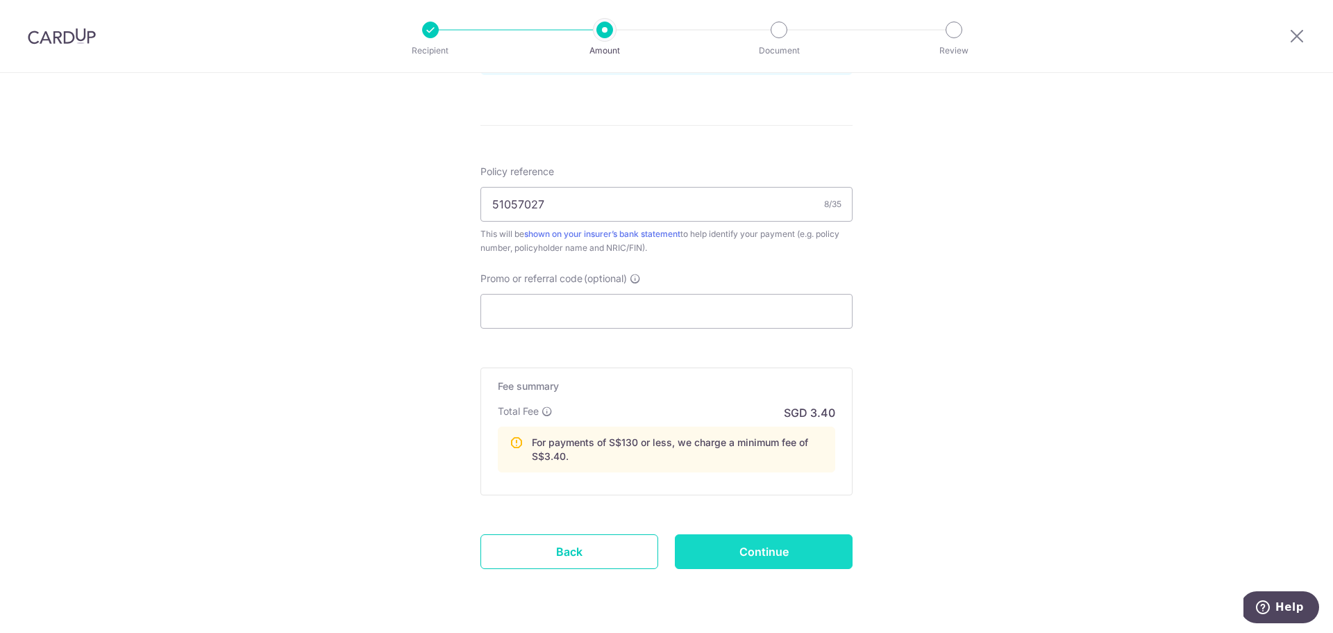
click at [779, 542] on input "Continue" at bounding box center [764, 551] width 178 height 35
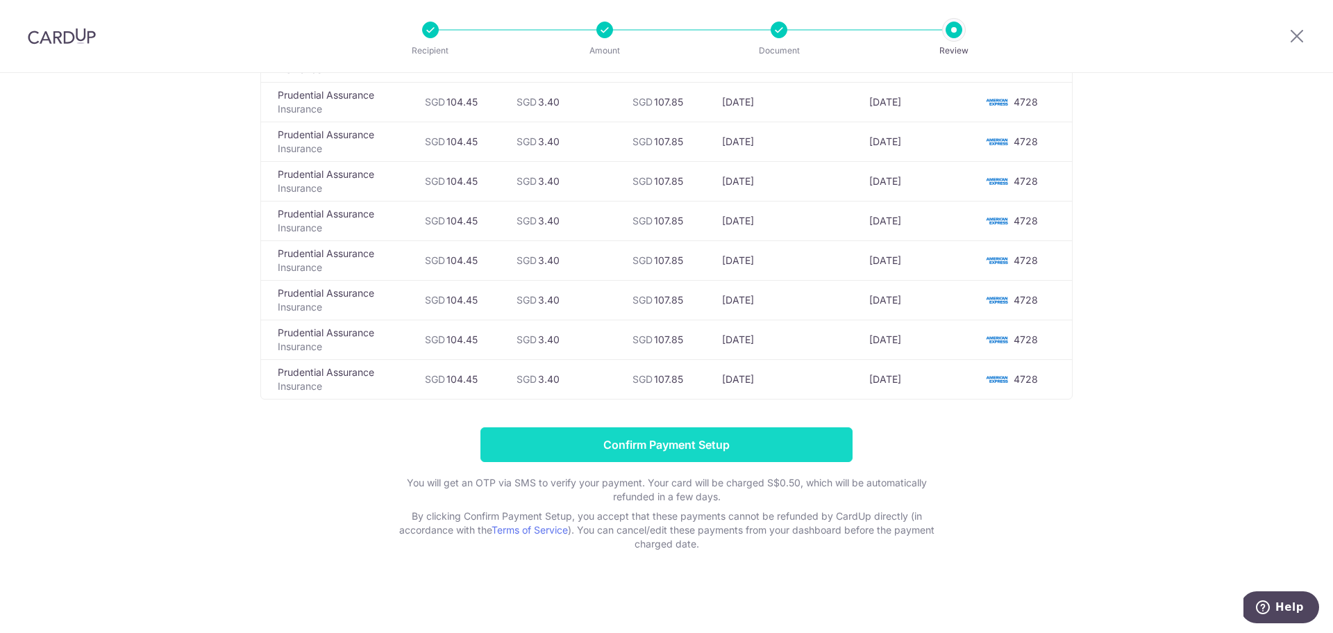
click at [712, 431] on input "Confirm Payment Setup" at bounding box center [666, 444] width 372 height 35
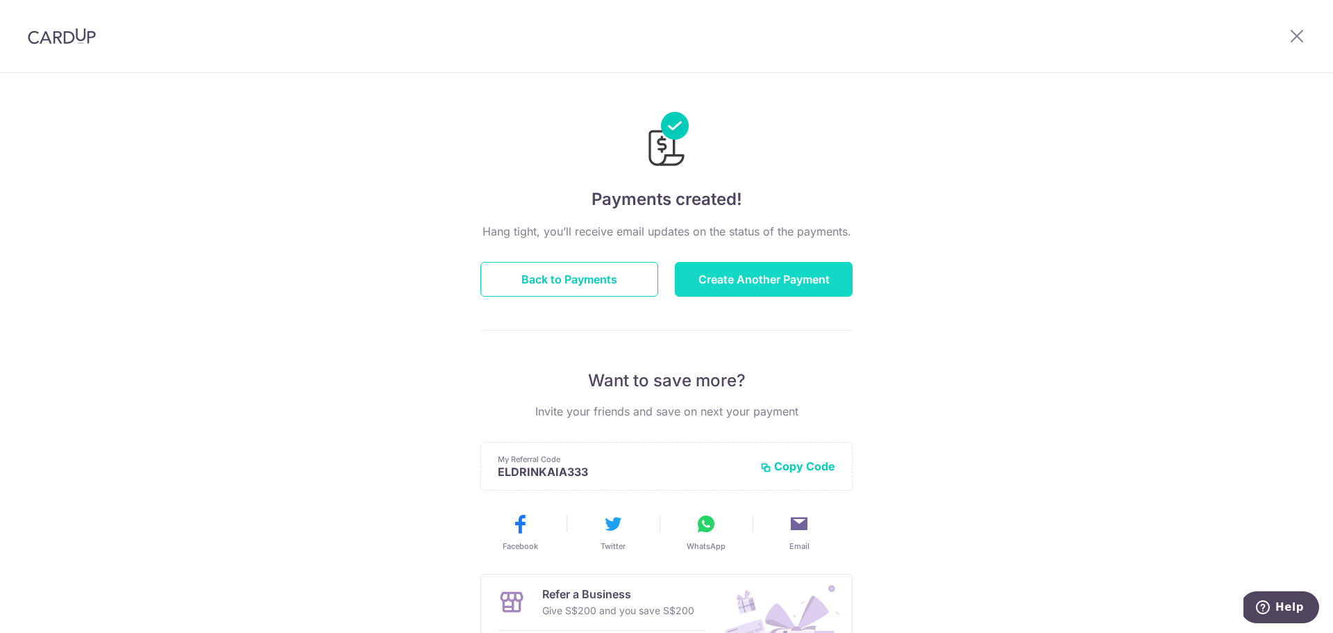
click at [754, 285] on button "Create Another Payment" at bounding box center [764, 279] width 178 height 35
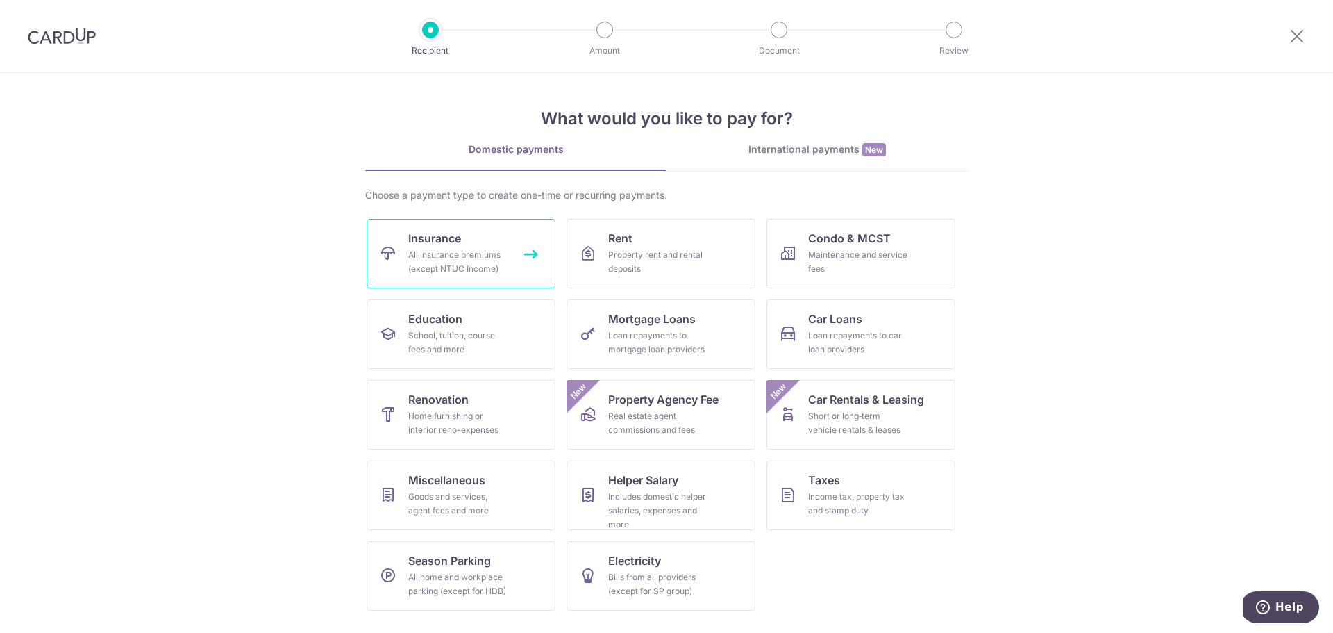
click at [419, 255] on div "All insurance premiums (except NTUC Income)" at bounding box center [458, 262] width 100 height 28
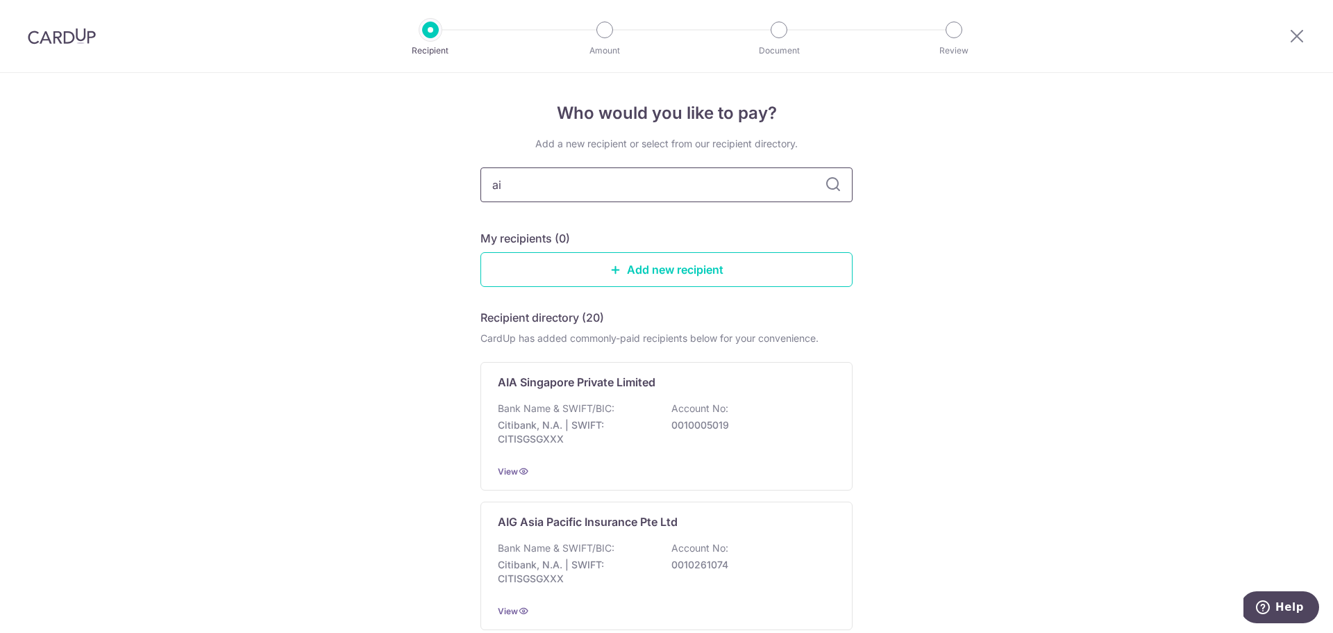
type input "aia"
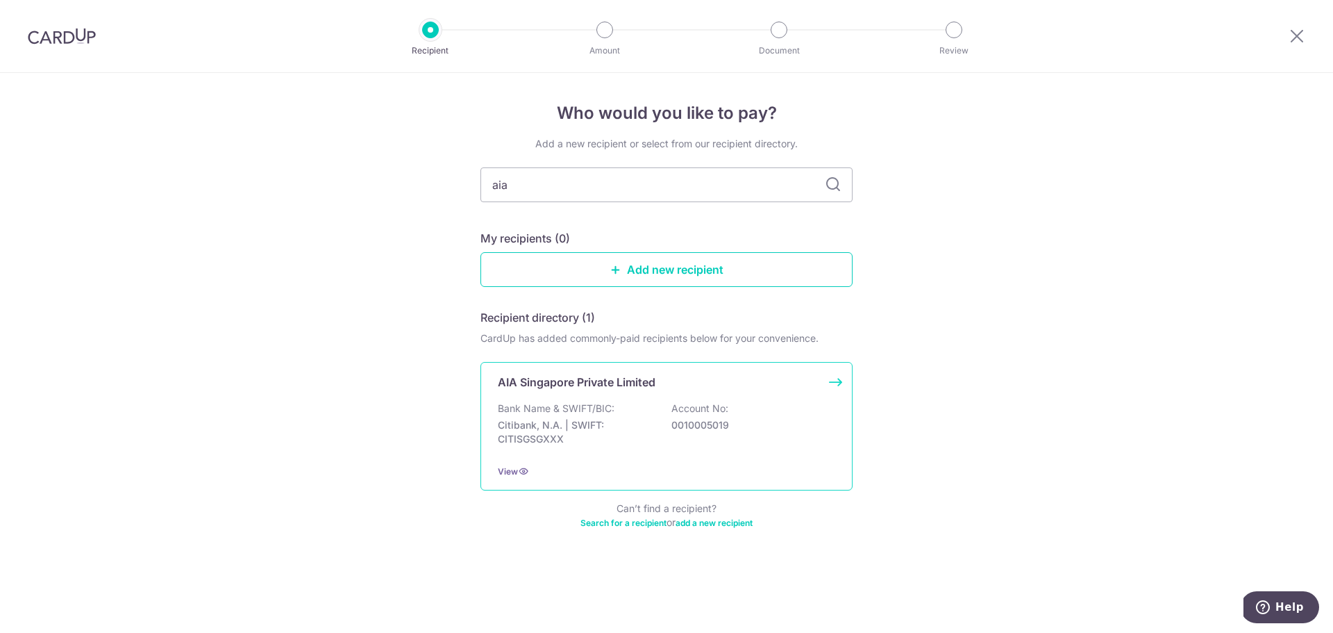
click at [635, 421] on p "Citibank, N.A. | SWIFT: CITISGSGXXX" at bounding box center [576, 432] width 156 height 28
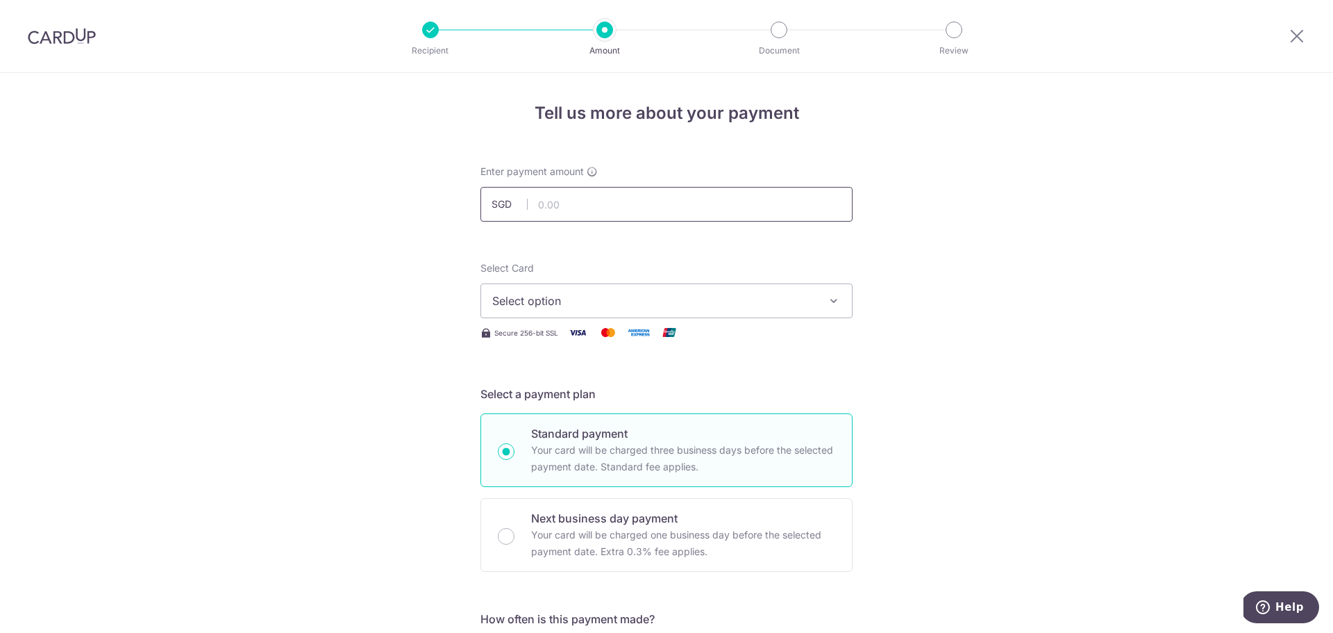
click at [581, 205] on input "text" at bounding box center [666, 204] width 372 height 35
type input "161.44"
click at [600, 293] on span "Select option" at bounding box center [654, 300] width 324 height 17
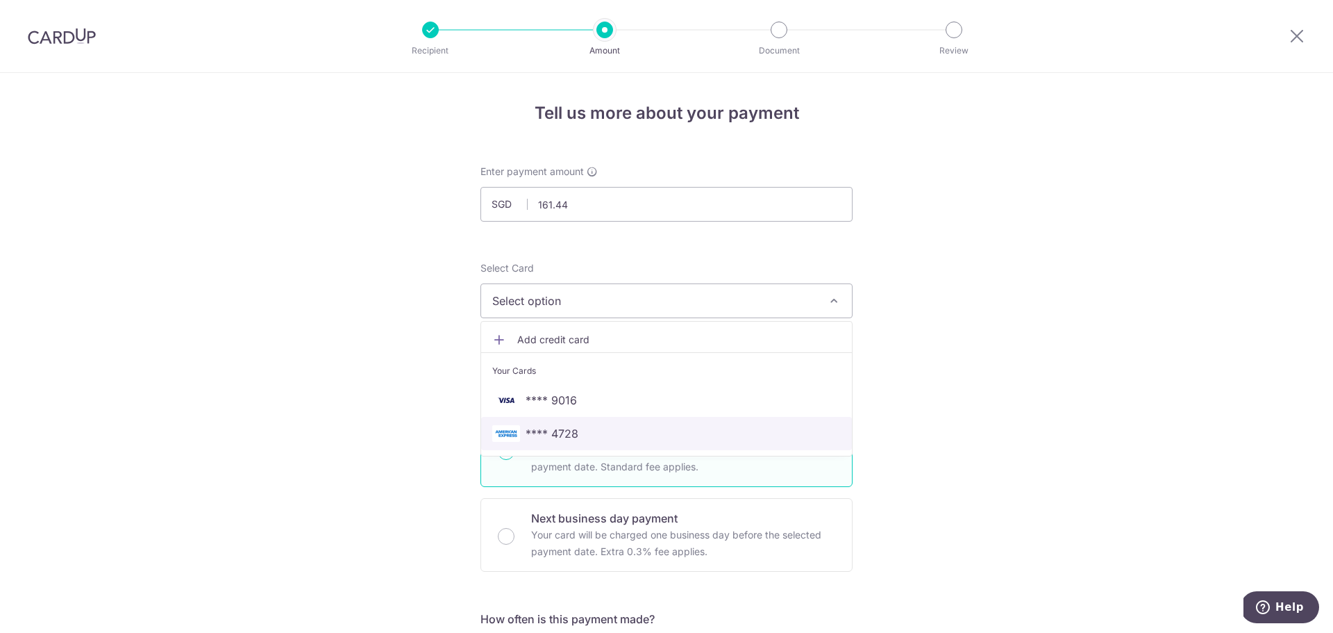
click at [625, 438] on span "**** 4728" at bounding box center [666, 433] width 349 height 17
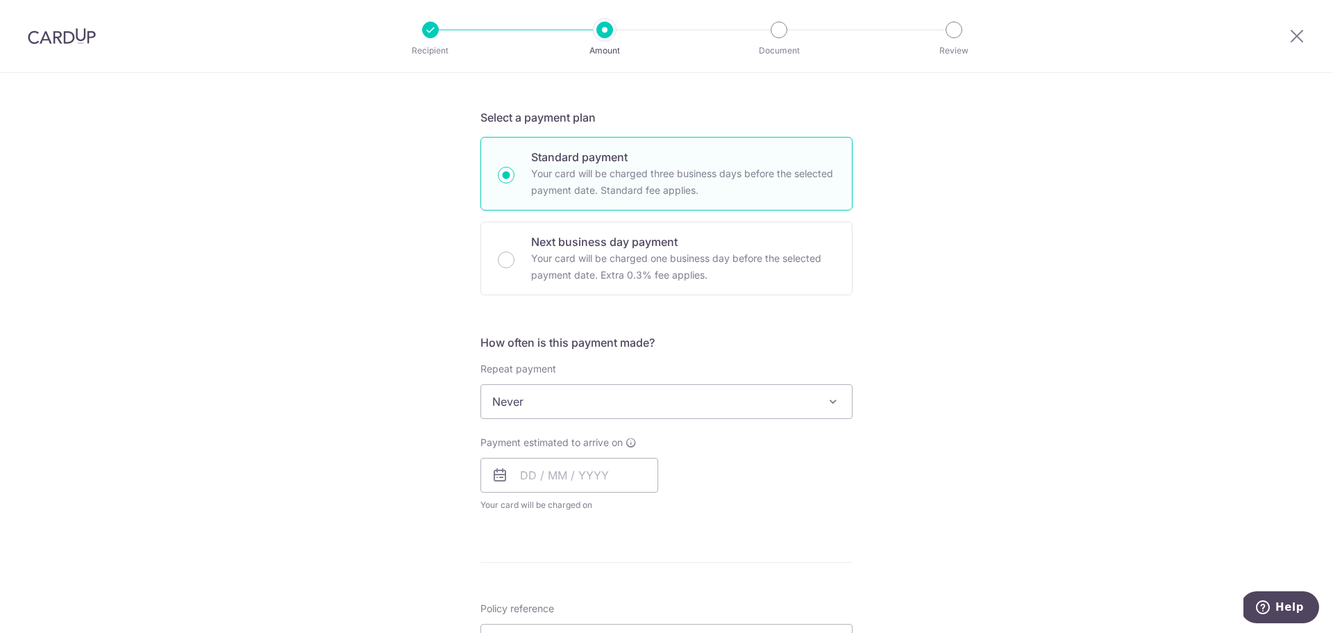
scroll to position [287, 0]
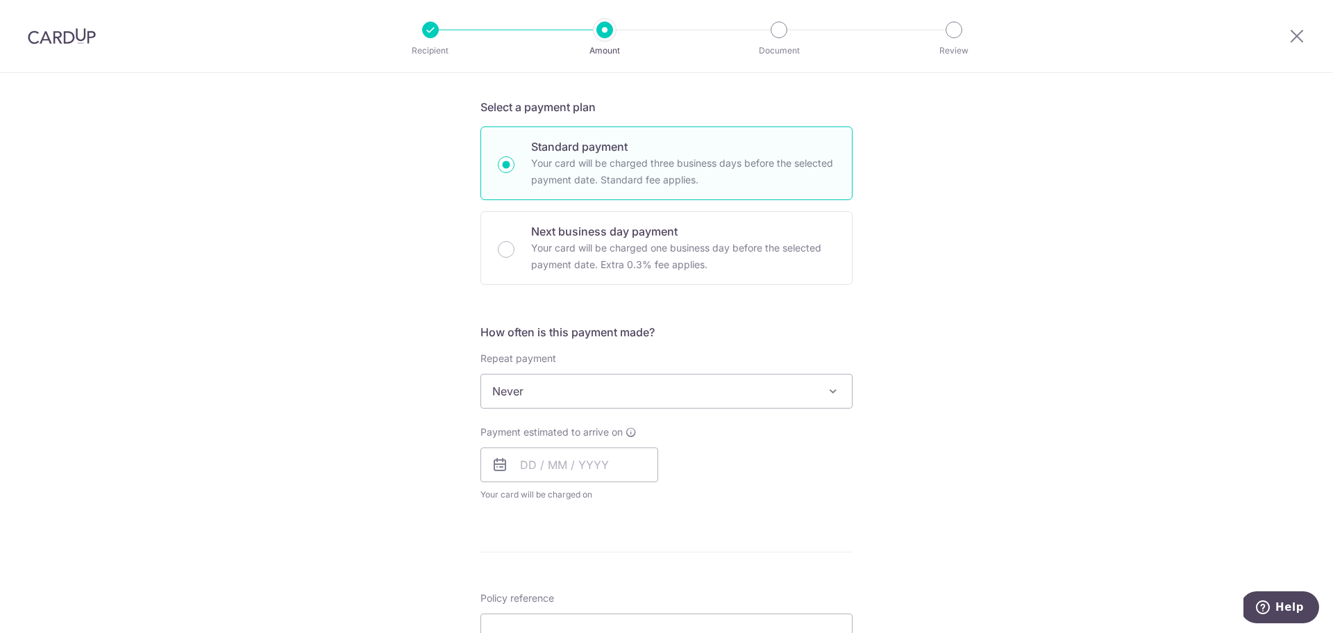
click at [717, 389] on span "Never" at bounding box center [666, 390] width 371 height 33
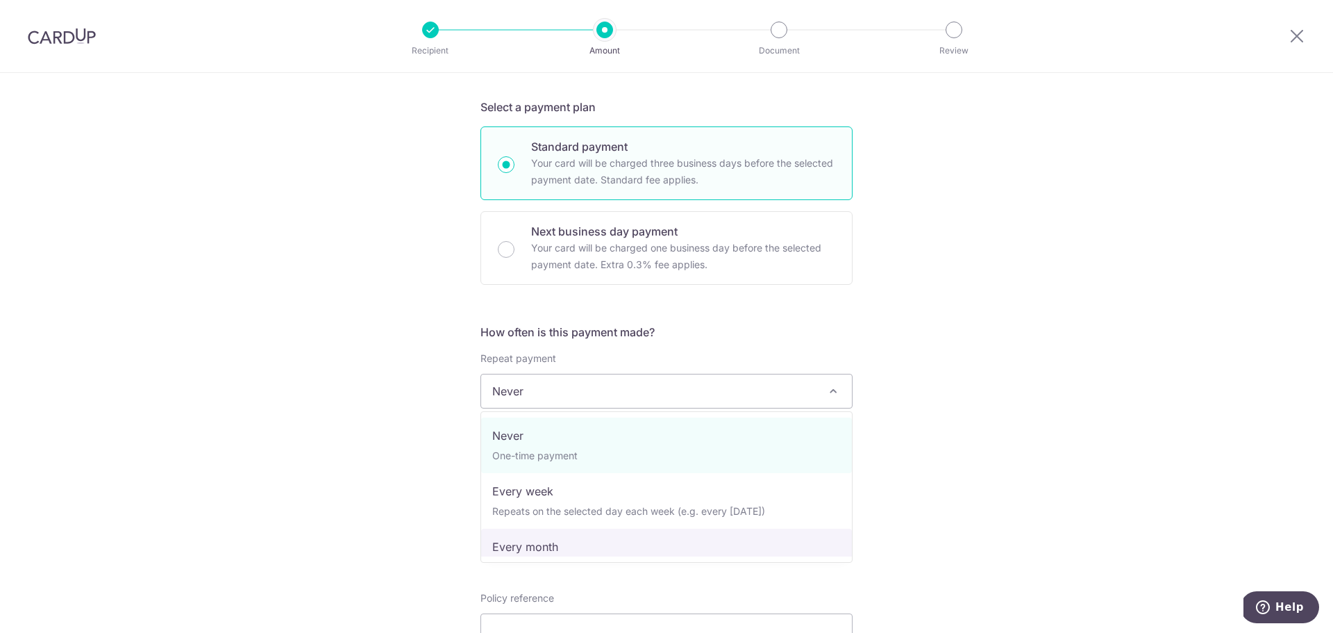
select select "3"
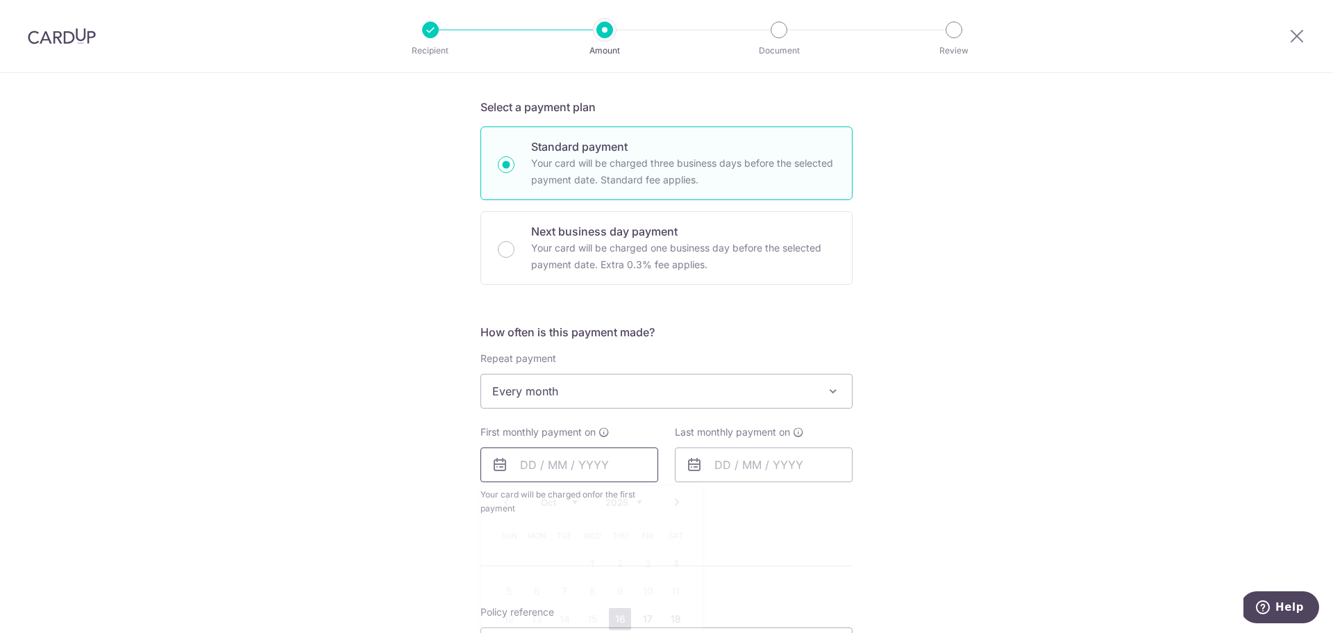
click at [513, 462] on input "text" at bounding box center [569, 464] width 178 height 35
type input "[DATE]"
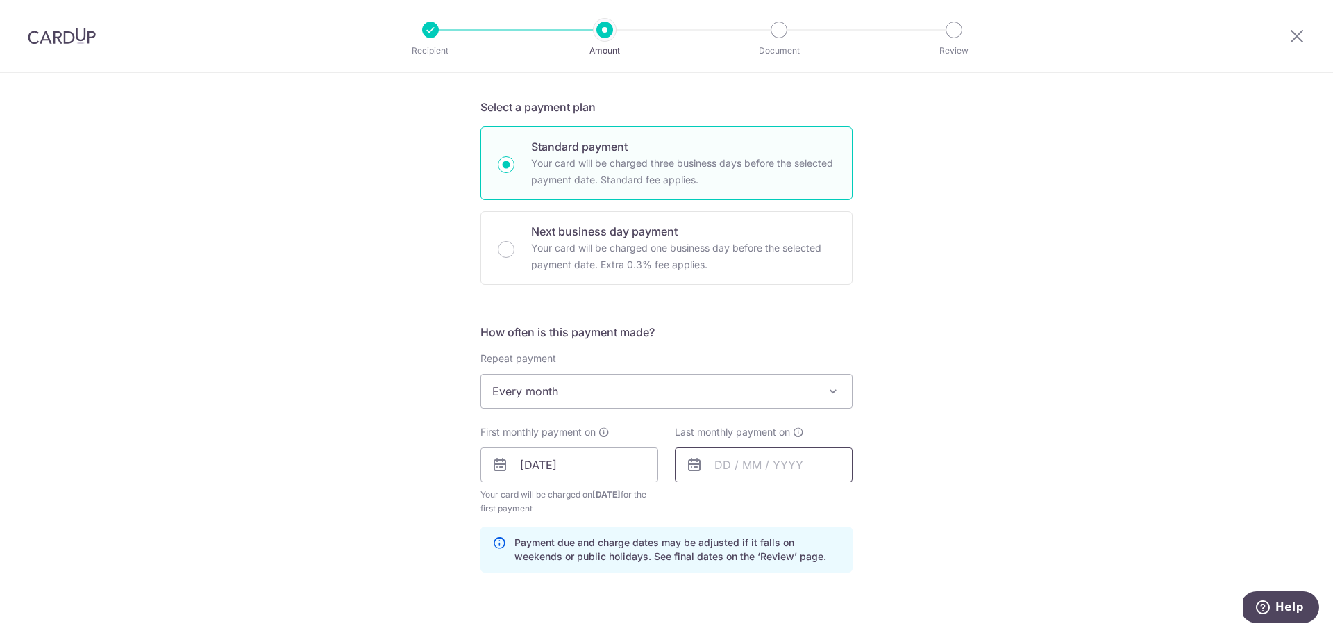
click at [717, 462] on input "text" at bounding box center [764, 464] width 178 height 35
type input "[DATE]"
click at [1035, 474] on div "Tell us more about your payment Enter payment amount SGD 161.44 161.44 Select C…" at bounding box center [666, 449] width 1333 height 1327
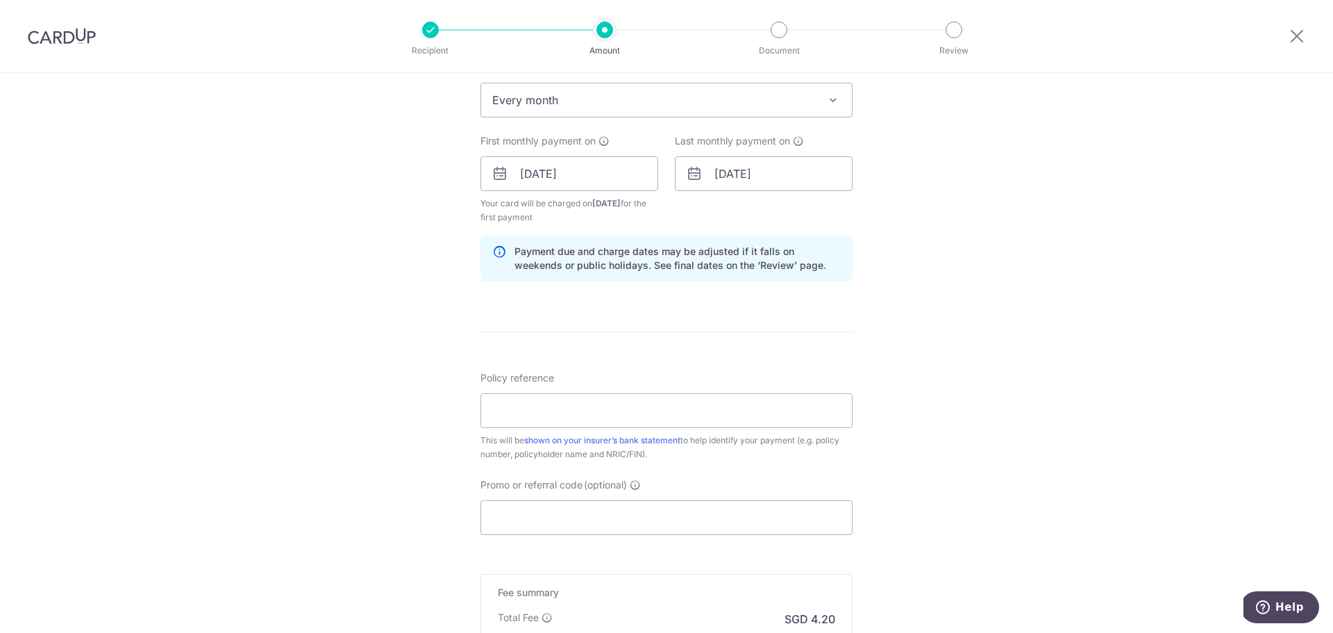
scroll to position [580, 0]
click at [651, 421] on input "Policy reference" at bounding box center [666, 407] width 372 height 35
paste input "L546222465"
type input "L546222465"
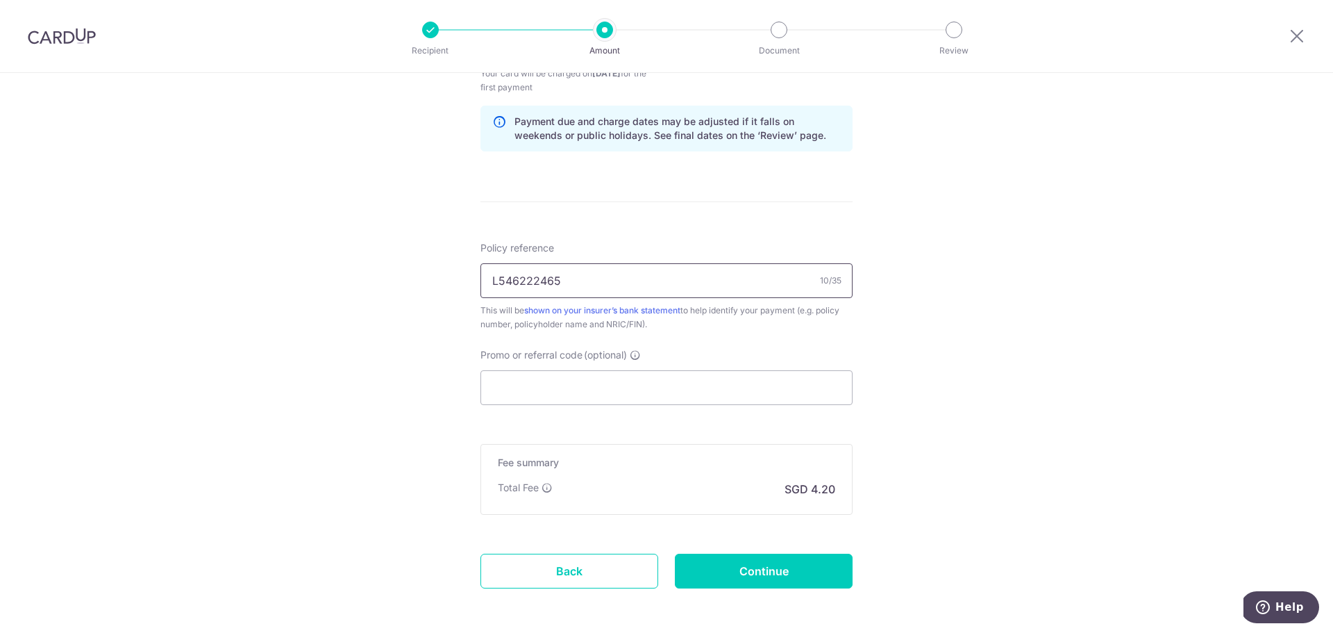
scroll to position [767, 0]
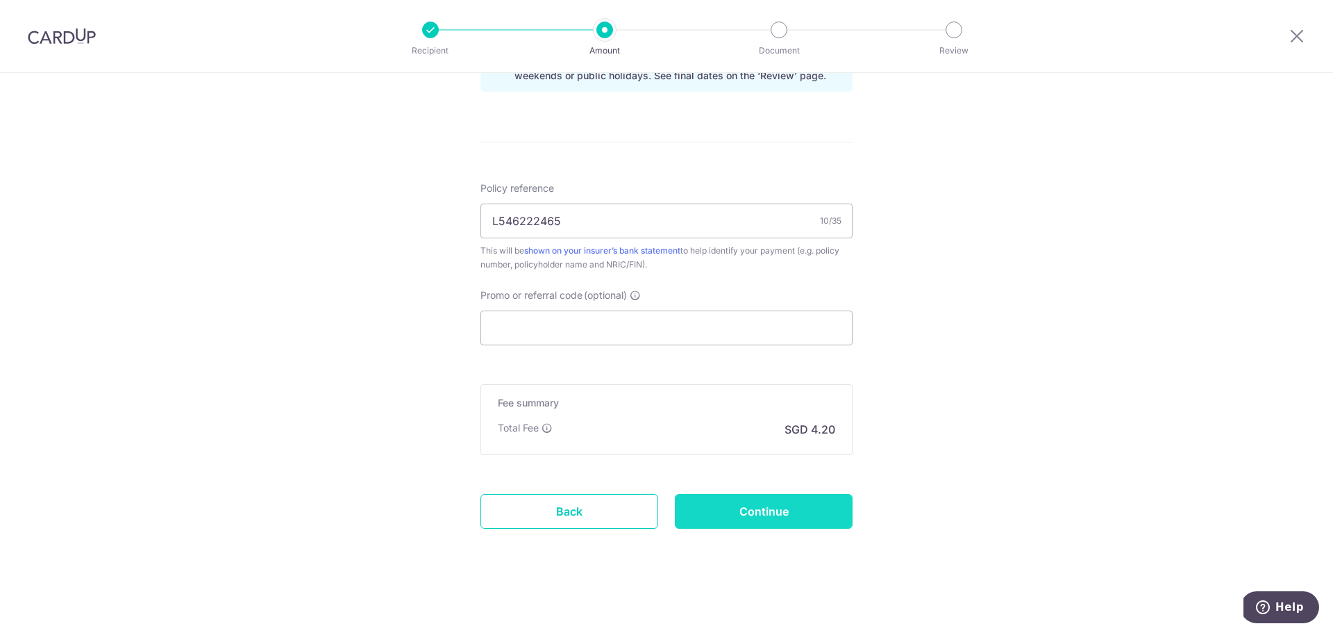
click at [783, 512] on input "Continue" at bounding box center [764, 511] width 178 height 35
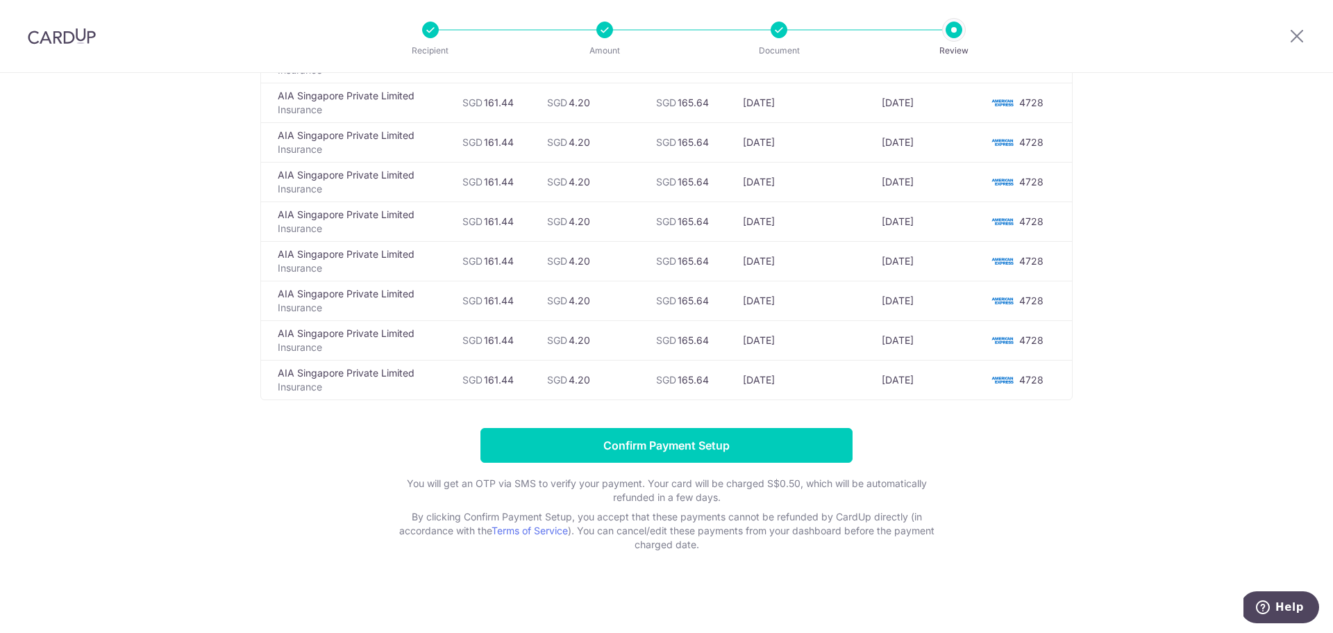
scroll to position [806, 0]
click at [771, 453] on input "Confirm Payment Setup" at bounding box center [666, 444] width 372 height 35
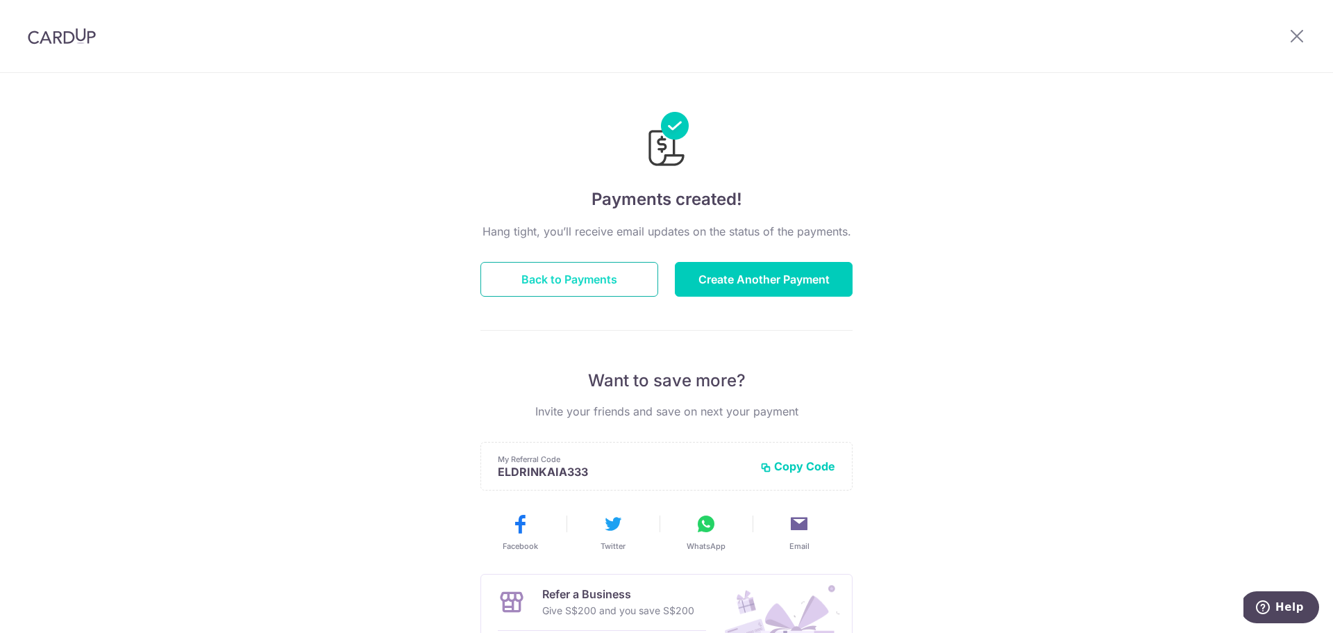
click at [546, 269] on button "Back to Payments" at bounding box center [569, 279] width 178 height 35
